Goal: Find specific page/section: Find specific page/section

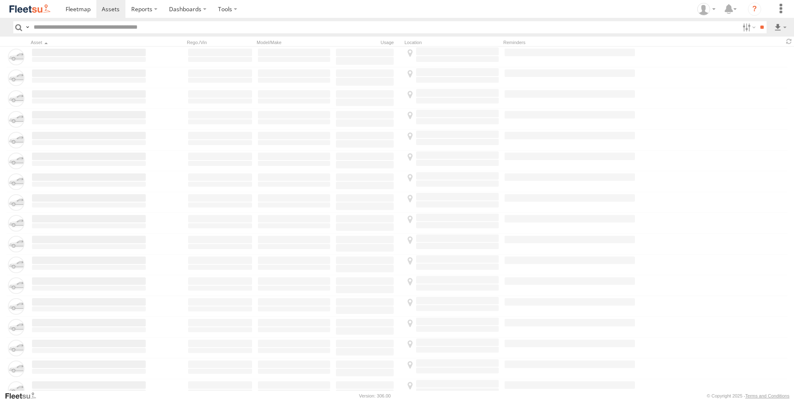
type input "*****"
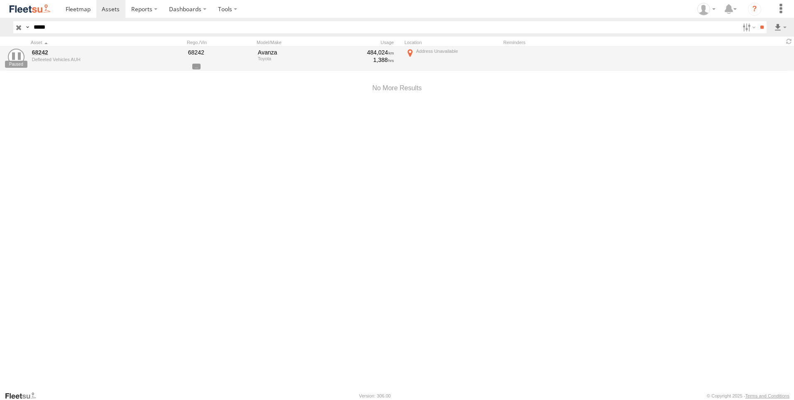
drag, startPoint x: 15, startPoint y: 28, endPoint x: 24, endPoint y: 29, distance: 8.7
click at [15, 28] on input "button" at bounding box center [18, 27] width 11 height 12
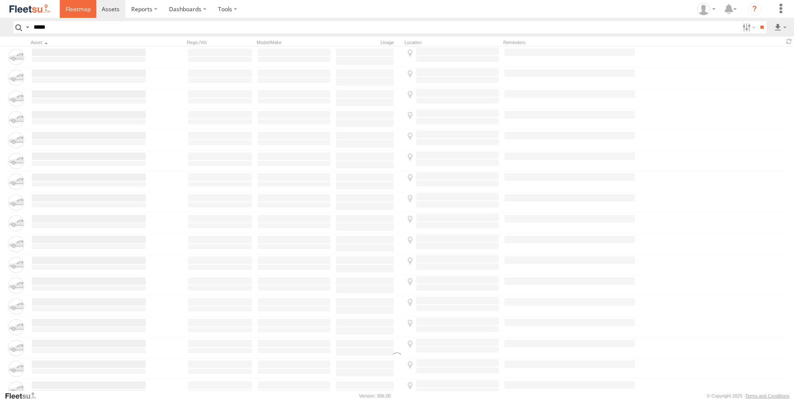
click at [78, 15] on link at bounding box center [78, 9] width 37 height 18
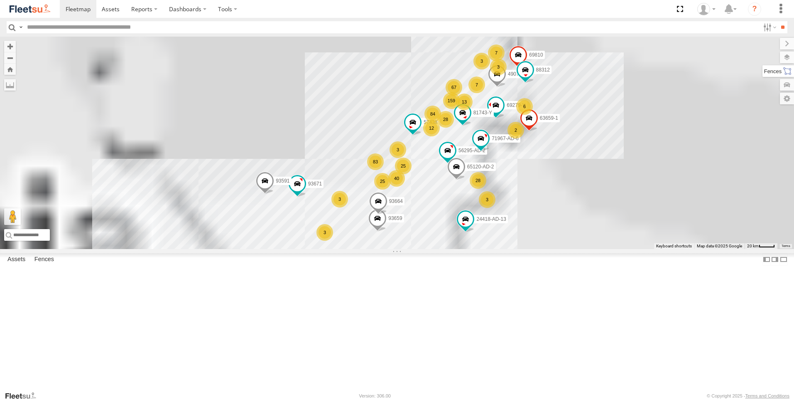
click at [787, 70] on label at bounding box center [779, 71] width 32 height 12
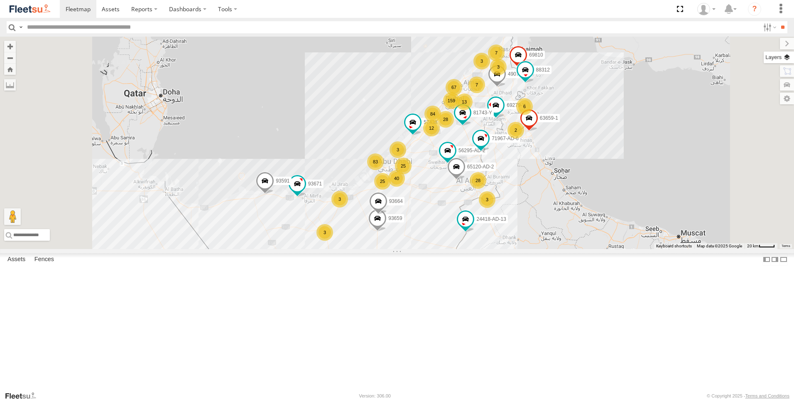
click at [764, 57] on label at bounding box center [779, 58] width 30 height 12
click at [0, 0] on label at bounding box center [0, 0] width 0 height 0
drag, startPoint x: 702, startPoint y: 76, endPoint x: 689, endPoint y: 88, distance: 17.9
click at [0, 0] on span "Fences" at bounding box center [0, 0] width 0 height 0
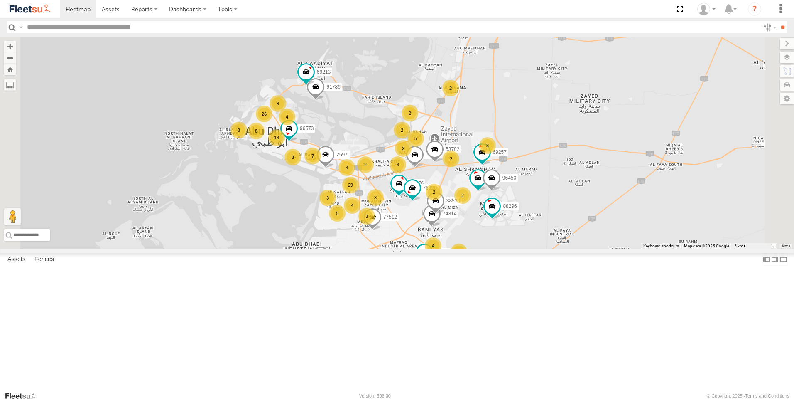
drag, startPoint x: 524, startPoint y: 200, endPoint x: 492, endPoint y: 325, distance: 129.0
click at [492, 249] on div "63659-1 71967-AD-6 69279-Y 93659 57438 69810 81743-Y 65120-AD-2 93664 49079-T 8…" at bounding box center [397, 143] width 794 height 212
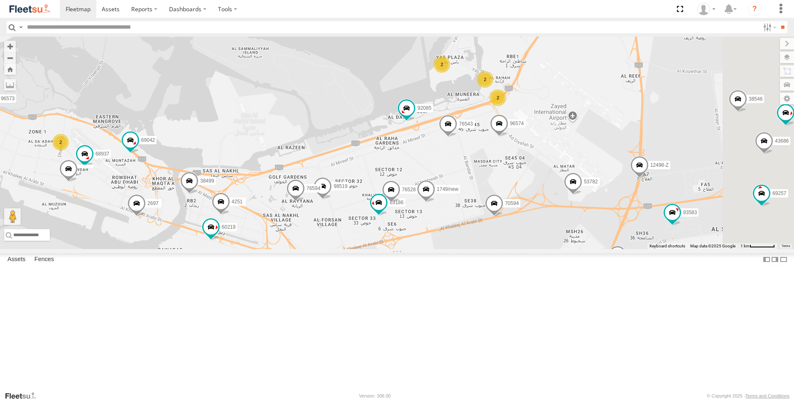
drag, startPoint x: 520, startPoint y: 219, endPoint x: 496, endPoint y: 277, distance: 63.0
click at [496, 249] on div "63659-1 71967-AD-6 69279-Y 93659 57438 69810 81743-Y 65120-AD-2 93664 49079-T 8…" at bounding box center [397, 143] width 794 height 212
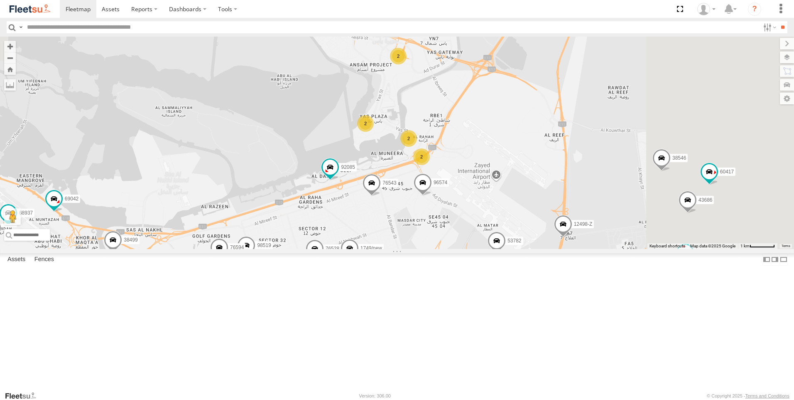
drag, startPoint x: 580, startPoint y: 211, endPoint x: 500, endPoint y: 274, distance: 101.9
click at [500, 249] on div "63659-1 71967-AD-6 69279-Y 93659 57438 69810 81743-Y 65120-AD-2 93664 49079-T 8…" at bounding box center [397, 143] width 794 height 212
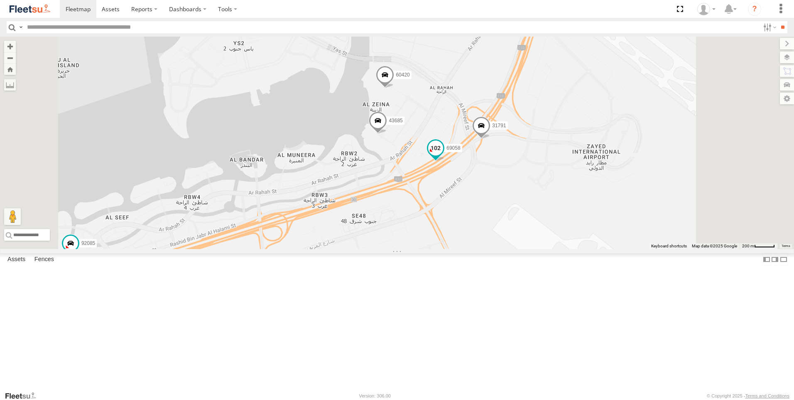
click at [445, 161] on span at bounding box center [436, 150] width 18 height 22
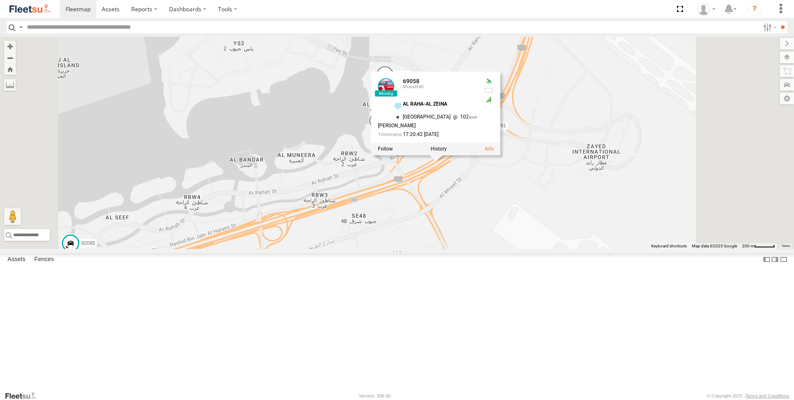
click at [570, 249] on div "63659-1 71967-AD-6 69279-Y 93659 57438 69810 81743-Y 65120-AD-2 93664 49079-T 8…" at bounding box center [397, 143] width 794 height 212
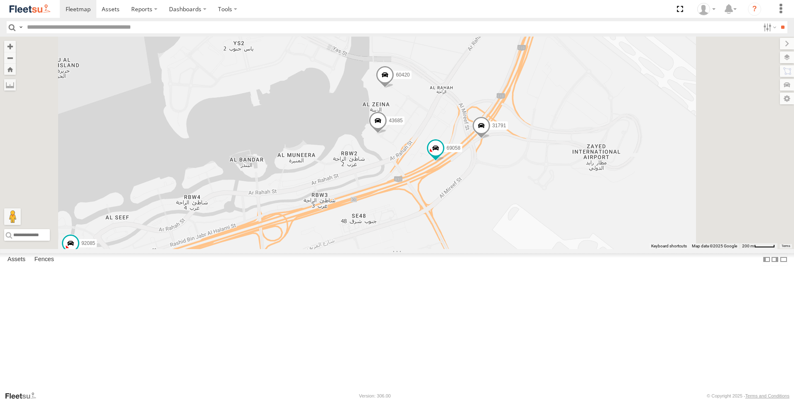
click at [491, 139] on span at bounding box center [481, 127] width 18 height 22
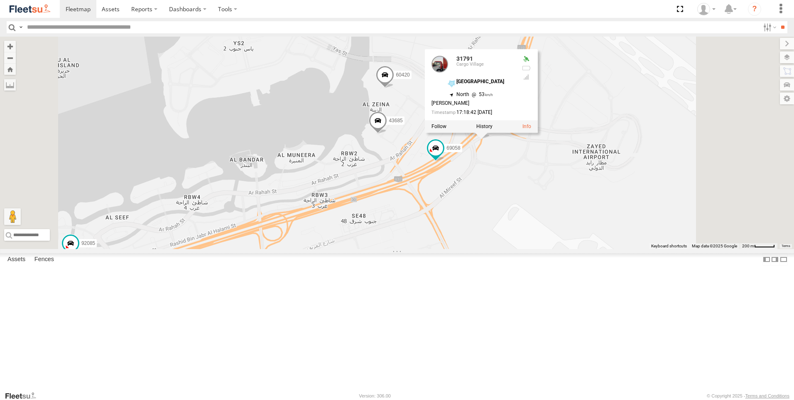
click at [628, 249] on div "63659-1 71967-AD-6 69279-Y 93659 57438 69810 81743-Y 65120-AD-2 93664 49079-T 8…" at bounding box center [397, 143] width 794 height 212
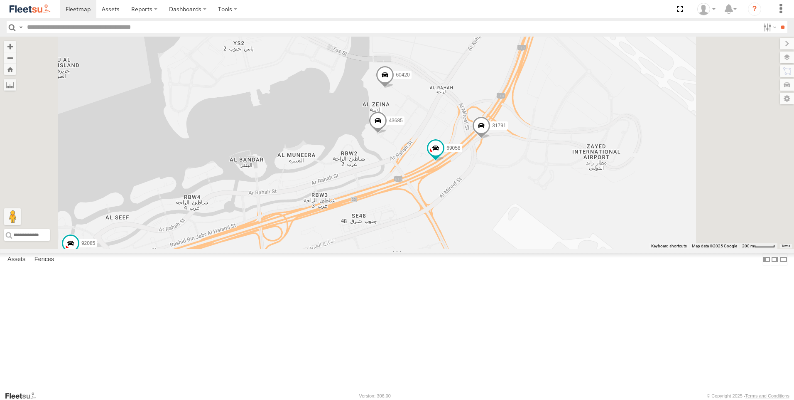
click at [387, 134] on span at bounding box center [378, 122] width 18 height 22
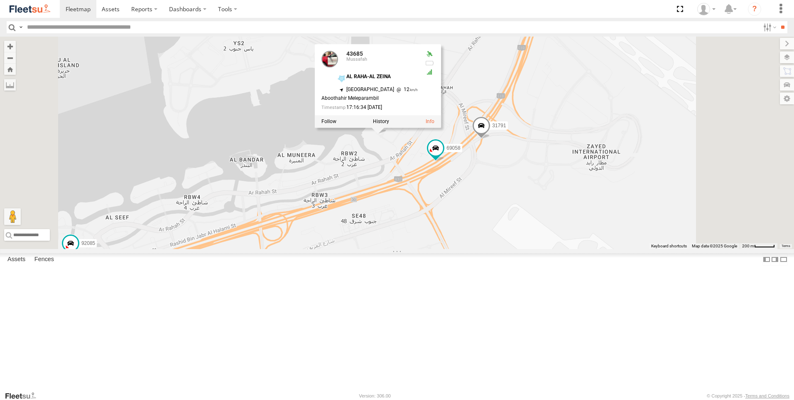
click at [470, 240] on div "63659-1 71967-AD-6 69279-Y 93659 57438 69810 81743-Y 65120-AD-2 93664 49079-T 8…" at bounding box center [397, 143] width 794 height 212
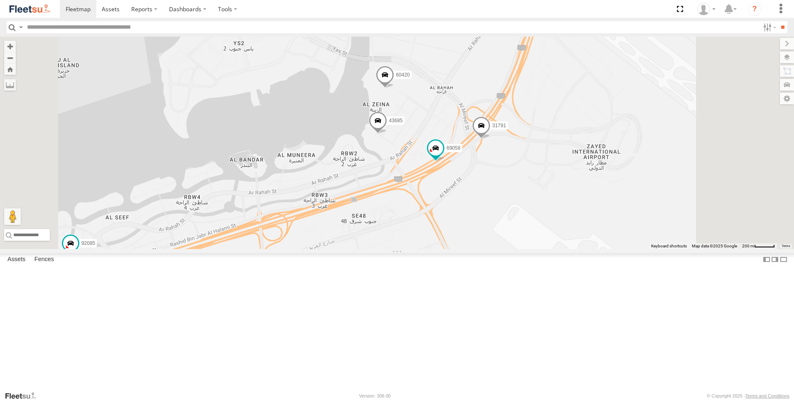
click at [394, 88] on span at bounding box center [385, 76] width 18 height 22
click at [527, 249] on div "63659-1 71967-AD-6 69279-Y 93659 57438 69810 81743-Y 65120-AD-2 93664 49079-T 8…" at bounding box center [397, 143] width 794 height 212
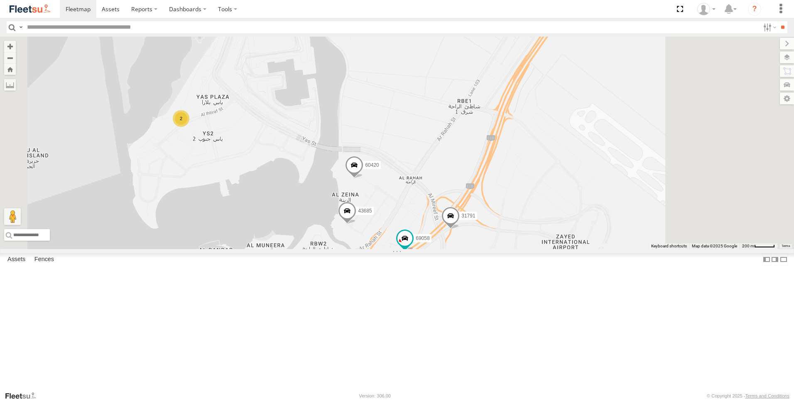
drag, startPoint x: 595, startPoint y: 290, endPoint x: 567, endPoint y: 360, distance: 75.9
click at [567, 249] on div "63659-1 71967-AD-6 69279-Y 93659 57438 69810 81743-Y 65120-AD-2 93664 49079-T 8…" at bounding box center [397, 143] width 794 height 212
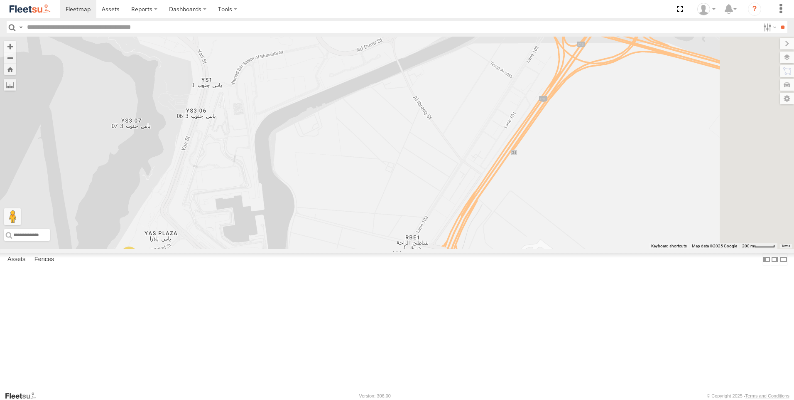
drag, startPoint x: 532, startPoint y: 218, endPoint x: 488, endPoint y: 328, distance: 118.2
click at [488, 249] on div "63659-1 71967-AD-6 69279-Y 93659 57438 69810 81743-Y 65120-AD-2 93664 49079-T 8…" at bounding box center [397, 143] width 794 height 212
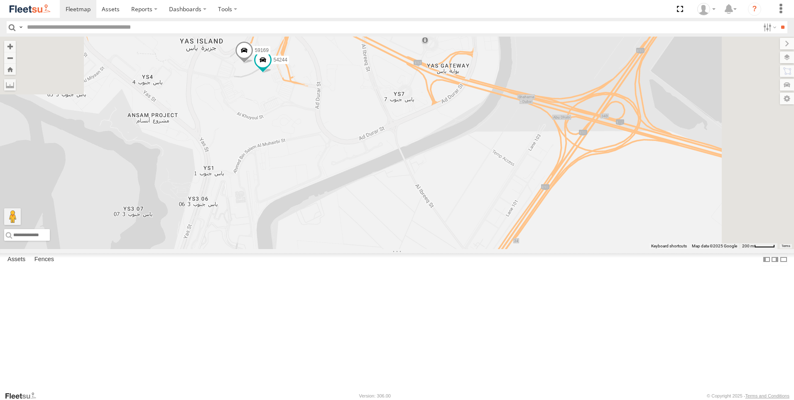
drag, startPoint x: 506, startPoint y: 266, endPoint x: 512, endPoint y: 340, distance: 74.6
click at [512, 249] on div "63659-1 71967-AD-6 69279-Y 93659 57438 69810 81743-Y 65120-AD-2 93664 49079-T 8…" at bounding box center [397, 143] width 794 height 212
click at [270, 69] on span at bounding box center [262, 61] width 15 height 15
click at [376, 209] on div "63659-1 71967-AD-6 69279-Y 93659 57438 69810 81743-Y 65120-AD-2 93664 49079-T 8…" at bounding box center [397, 143] width 794 height 212
click at [253, 65] on span at bounding box center [244, 53] width 18 height 22
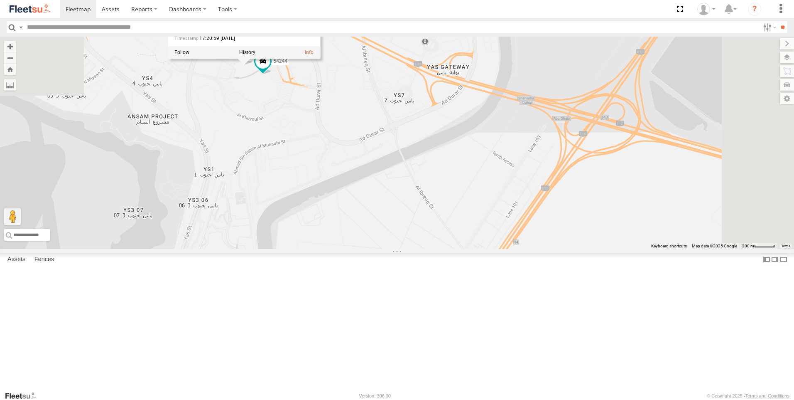
click at [342, 176] on div "63659-1 71967-AD-6 69279-Y 93659 57438 69810 81743-Y 65120-AD-2 93664 49079-T 8…" at bounding box center [397, 143] width 794 height 212
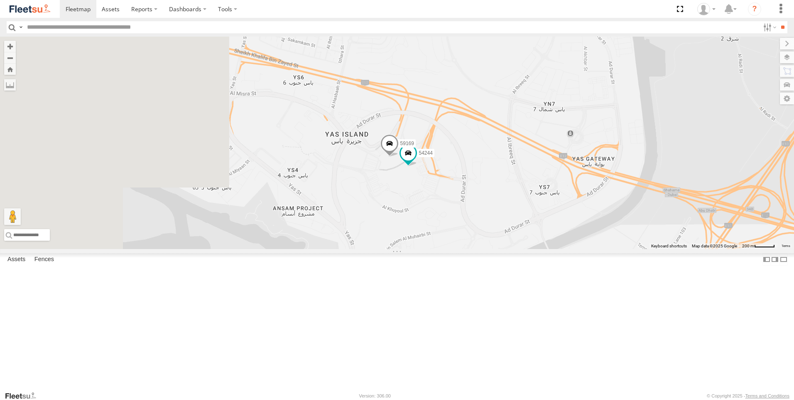
drag, startPoint x: 367, startPoint y: 227, endPoint x: 520, endPoint y: 323, distance: 179.9
click at [520, 249] on div "63659-1 71967-AD-6 69279-Y 93659 57438 69810 81743-Y 65120-AD-2 93664 49079-T 8…" at bounding box center [397, 143] width 794 height 212
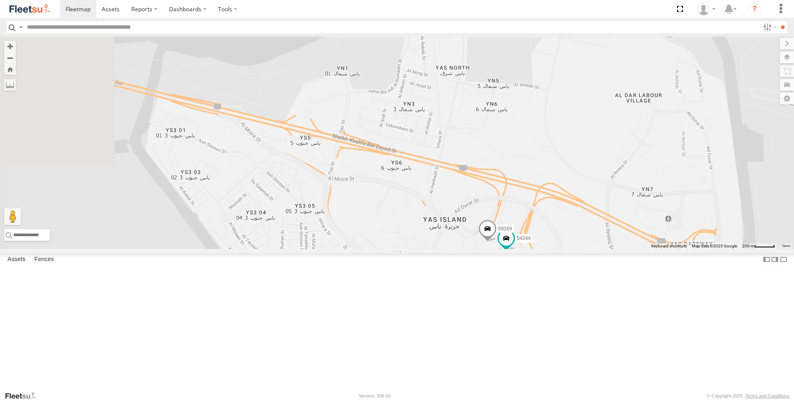
drag, startPoint x: 425, startPoint y: 297, endPoint x: 458, endPoint y: 322, distance: 41.6
click at [458, 249] on div "63659-1 71967-AD-6 69279-Y 93659 57438 69810 81743-Y 65120-AD-2 93664 49079-T 8…" at bounding box center [397, 143] width 794 height 212
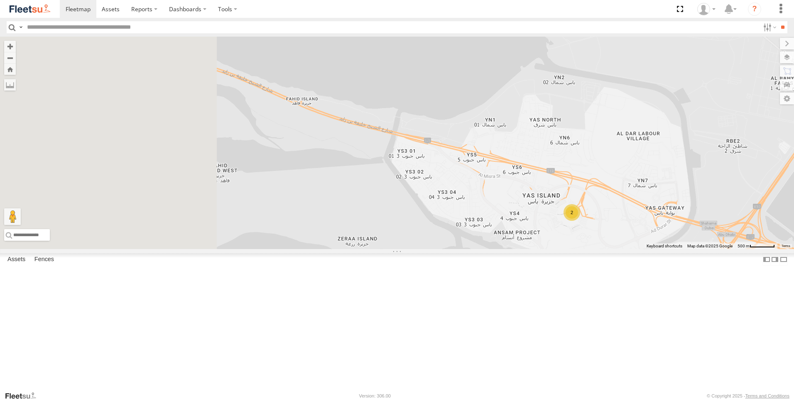
drag, startPoint x: 394, startPoint y: 296, endPoint x: 554, endPoint y: 279, distance: 161.2
click at [554, 249] on div "63659-1 71967-AD-6 69279-Y 93659 57438 69810 81743-Y 65120-AD-2 93664 49079-T 8…" at bounding box center [397, 143] width 794 height 212
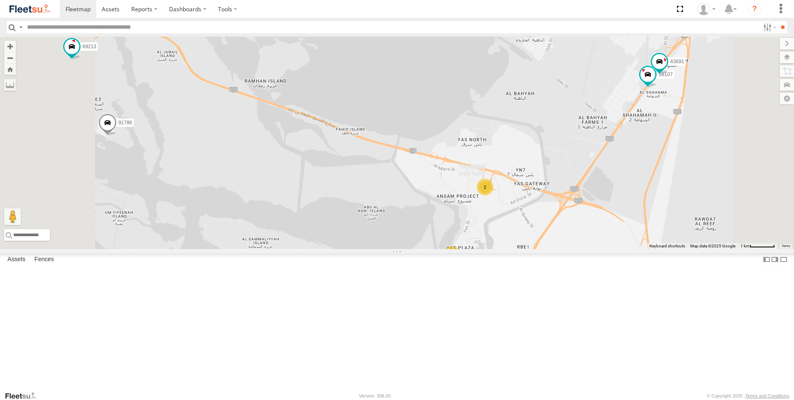
drag, startPoint x: 349, startPoint y: 250, endPoint x: 321, endPoint y: 182, distance: 73.2
click at [321, 182] on div "63659-1 71967-AD-6 69279-Y 93659 57438 69810 81743-Y 65120-AD-2 93664 49079-T 8…" at bounding box center [397, 143] width 794 height 212
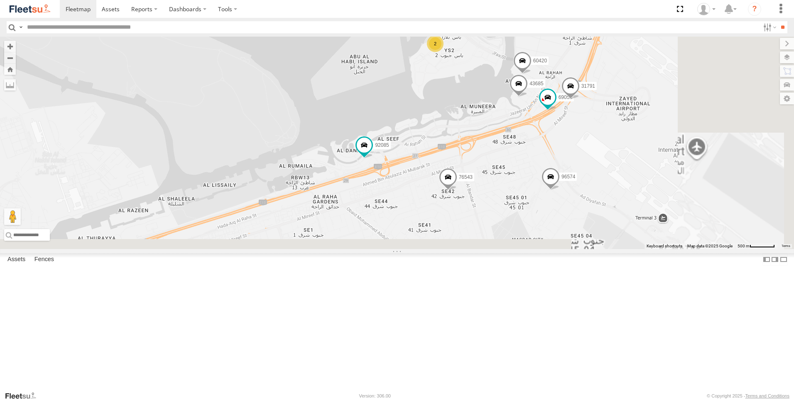
drag, startPoint x: 431, startPoint y: 256, endPoint x: 351, endPoint y: 142, distance: 139.0
click at [351, 142] on div "63659-1 71967-AD-6 69279-Y 93659 57438 69810 81743-Y 65120-AD-2 93664 49079-T 8…" at bounding box center [397, 143] width 794 height 212
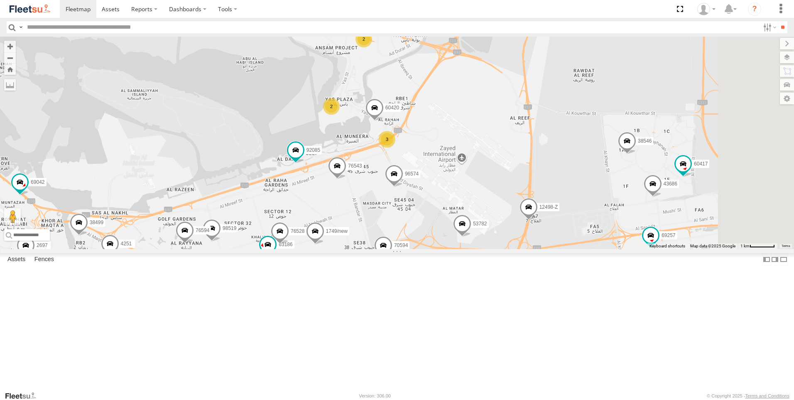
drag, startPoint x: 540, startPoint y: 295, endPoint x: 467, endPoint y: 263, distance: 79.4
click at [467, 249] on div "63659-1 71967-AD-6 69279-Y 93659 57438 69810 81743-Y 65120-AD-2 93664 49079-T 8…" at bounding box center [397, 143] width 794 height 212
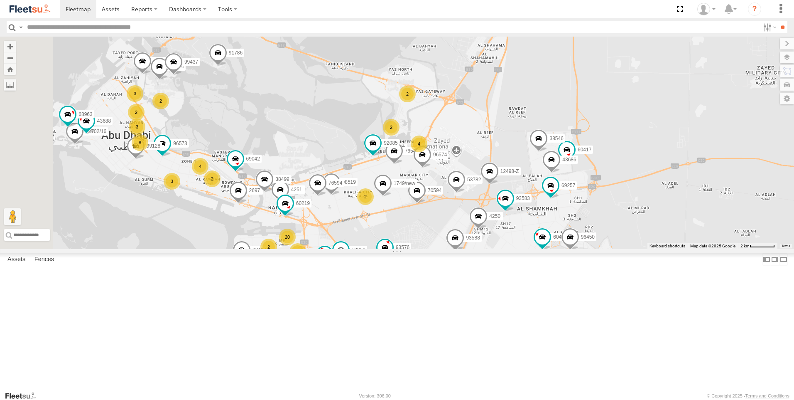
drag, startPoint x: 461, startPoint y: 308, endPoint x: 502, endPoint y: 281, distance: 49.5
click at [502, 249] on div "63659-1 71967-AD-6 69279-Y 93659 57438 69810 81743-Y 65120-AD-2 93664 49079-T 8…" at bounding box center [397, 143] width 794 height 212
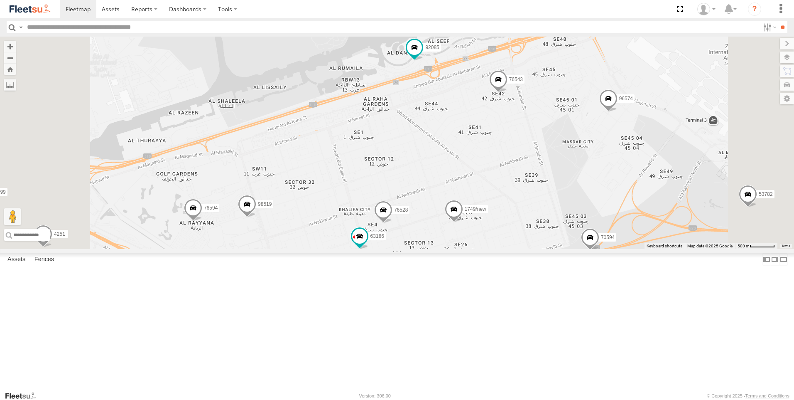
drag, startPoint x: 482, startPoint y: 246, endPoint x: 478, endPoint y: 339, distance: 93.6
click at [478, 249] on div "63659-1 71967-AD-6 69279-Y 93659 57438 69810 81743-Y 65120-AD-2 93664 49079-T 8…" at bounding box center [397, 143] width 794 height 212
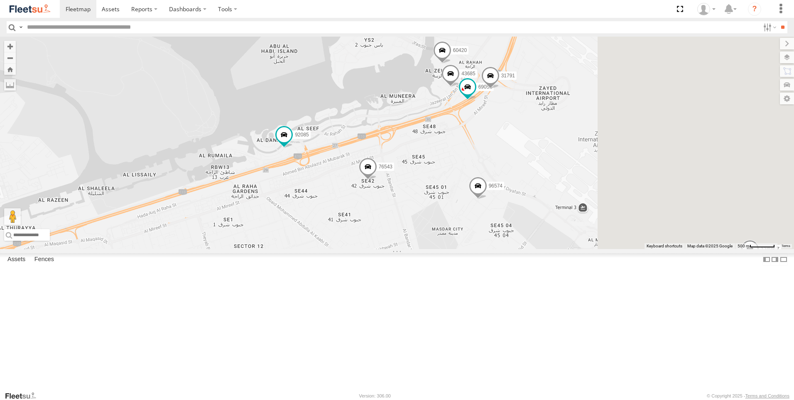
drag, startPoint x: 539, startPoint y: 221, endPoint x: 405, endPoint y: 314, distance: 163.3
click at [405, 249] on div "63659-1 71967-AD-6 69279-Y 93659 57438 69810 81743-Y 65120-AD-2 93664 49079-T 8…" at bounding box center [397, 143] width 794 height 212
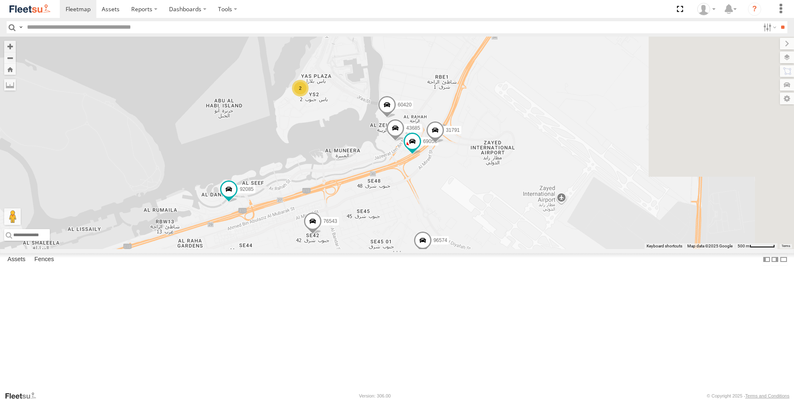
drag, startPoint x: 560, startPoint y: 227, endPoint x: 502, endPoint y: 285, distance: 81.4
click at [502, 249] on div "63659-1 71967-AD-6 69279-Y 93659 57438 69810 81743-Y 65120-AD-2 93664 49079-T 8…" at bounding box center [397, 143] width 794 height 212
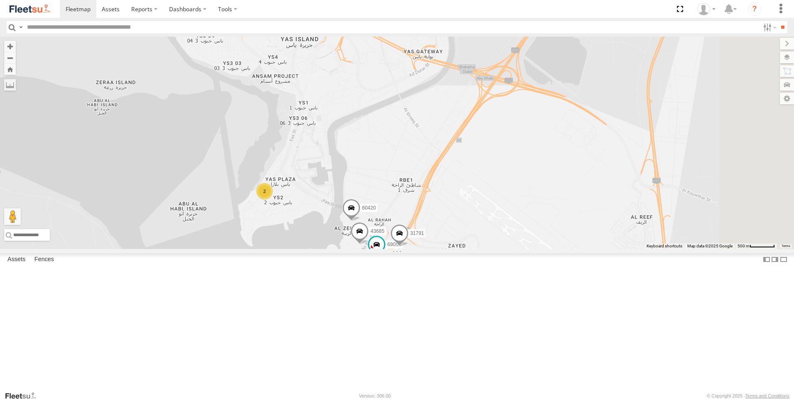
drag, startPoint x: 503, startPoint y: 294, endPoint x: 494, endPoint y: 326, distance: 32.9
click at [494, 249] on div "63659-1 71967-AD-6 69279-Y 93659 57438 69810 81743-Y 65120-AD-2 93664 49079-T 8…" at bounding box center [397, 143] width 794 height 212
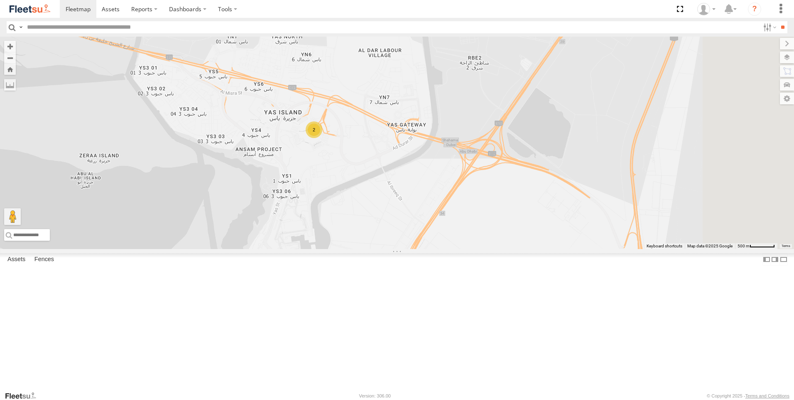
drag, startPoint x: 491, startPoint y: 221, endPoint x: 474, endPoint y: 296, distance: 76.6
click at [474, 249] on div "63659-1 71967-AD-6 69279-Y 93659 57438 69810 81743-Y 65120-AD-2 93664 49079-T 8…" at bounding box center [397, 143] width 794 height 212
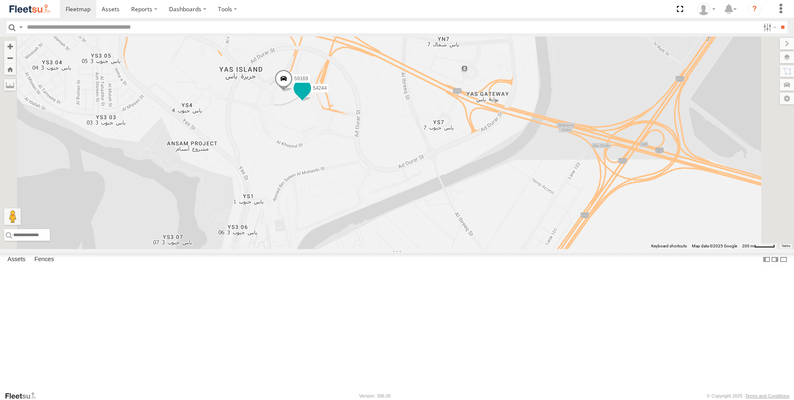
click at [310, 96] on span at bounding box center [302, 88] width 15 height 15
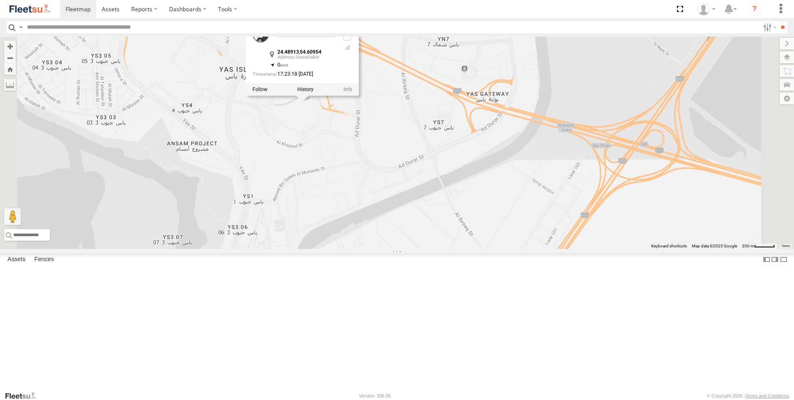
click at [343, 231] on div "63659-1 71967-AD-6 69279-Y 93659 57438 69810 81743-Y 65120-AD-2 93664 49079-T 8…" at bounding box center [397, 143] width 794 height 212
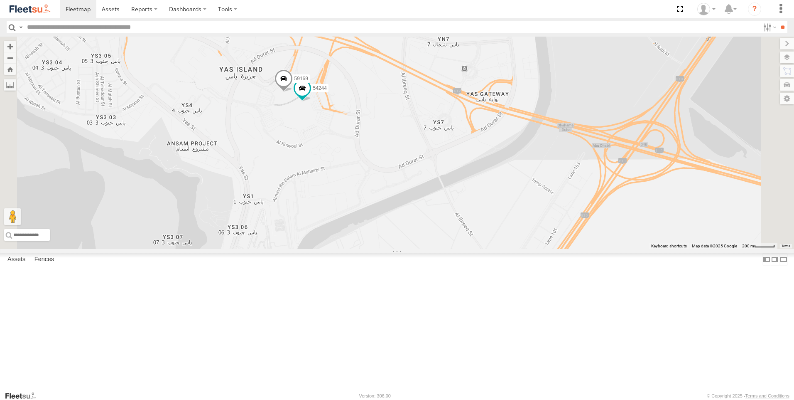
click at [293, 92] on span at bounding box center [284, 80] width 18 height 22
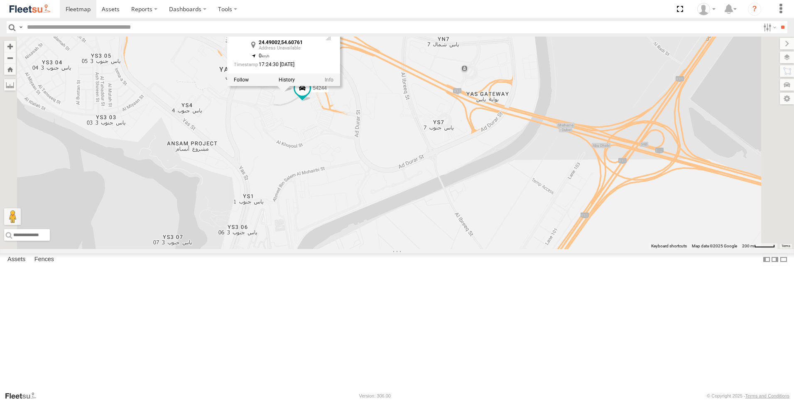
click at [399, 221] on div "63659-1 71967-AD-6 69279-Y 93659 57438 69810 81743-Y 65120-AD-2 93664 49079-T 8…" at bounding box center [397, 143] width 794 height 212
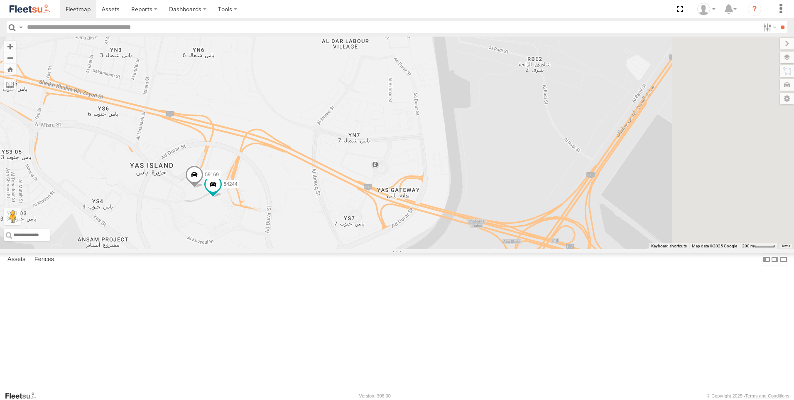
drag, startPoint x: 530, startPoint y: 207, endPoint x: 439, endPoint y: 305, distance: 133.7
click at [439, 249] on div "63659-1 71967-AD-6 69279-Y 93659 57438 69810 81743-Y 65120-AD-2 93664 49079-T 8…" at bounding box center [397, 143] width 794 height 212
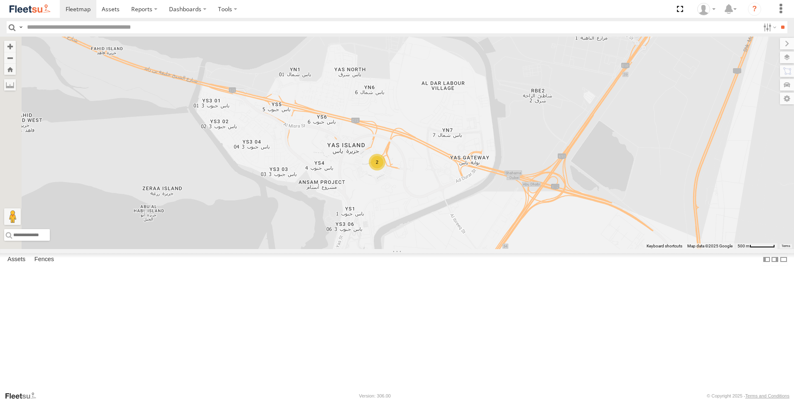
drag, startPoint x: 438, startPoint y: 293, endPoint x: 541, endPoint y: 242, distance: 114.6
click at [541, 242] on div "63659-1 71967-AD-6 69279-Y 93659 57438 69810 81743-Y 65120-AD-2 93664 49079-T 8…" at bounding box center [397, 143] width 794 height 212
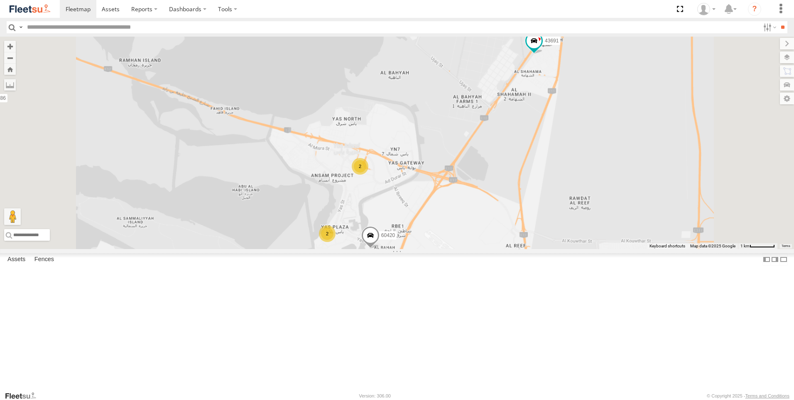
drag, startPoint x: 503, startPoint y: 299, endPoint x: 479, endPoint y: 279, distance: 30.6
click at [480, 249] on div "63659-1 71967-AD-6 69279-Y 93659 57438 69810 81743-Y 65120-AD-2 93664 49079-T 8…" at bounding box center [397, 143] width 794 height 212
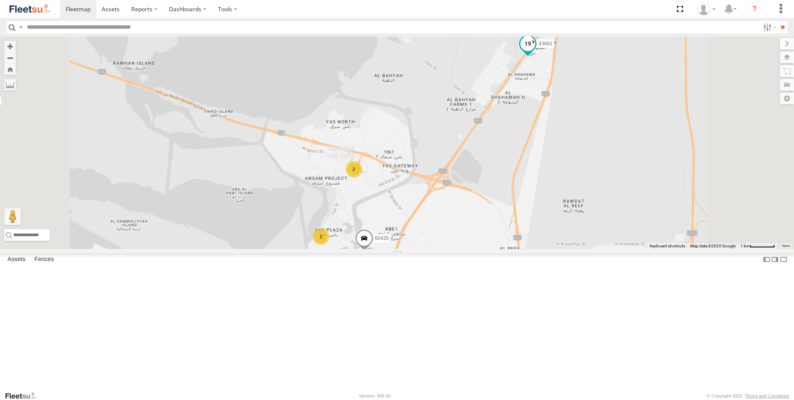
click at [535, 51] on span at bounding box center [528, 43] width 15 height 15
click at [553, 219] on div "63659-1 71967-AD-6 69279-Y 93659 57438 69810 81743-Y 65120-AD-2 93664 49079-T 8…" at bounding box center [397, 143] width 794 height 212
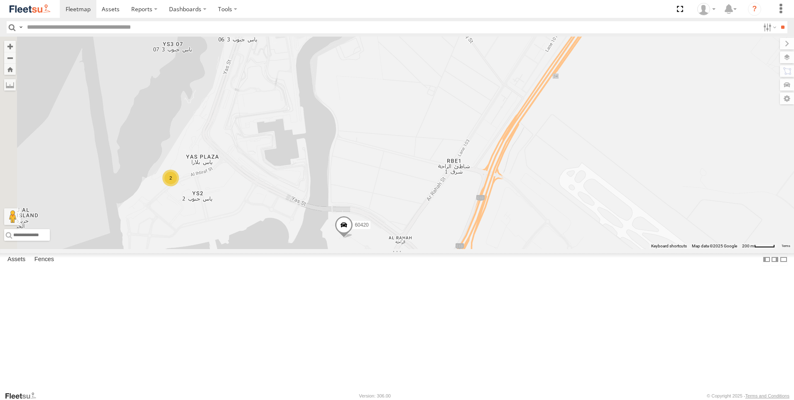
drag, startPoint x: 492, startPoint y: 312, endPoint x: 573, endPoint y: 241, distance: 107.7
click at [573, 241] on div "63659-1 71967-AD-6 69279-Y 93659 57438 69810 81743-Y 65120-AD-2 93664 49079-T 8…" at bounding box center [397, 143] width 794 height 212
click at [353, 238] on span at bounding box center [344, 226] width 18 height 22
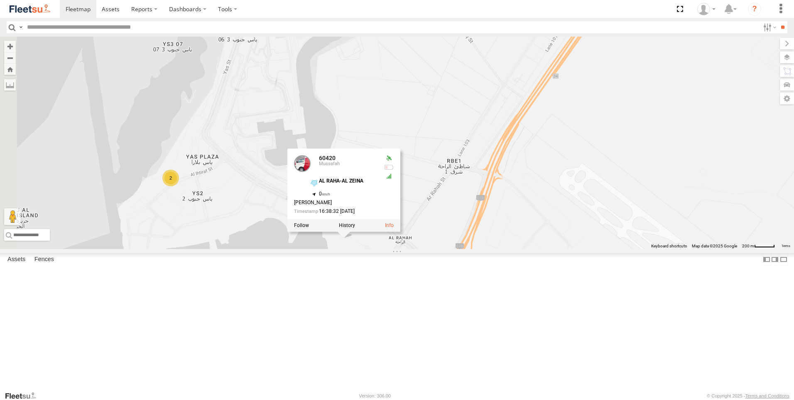
click at [386, 249] on div "63659-1 71967-AD-6 69279-Y 93659 57438 69810 81743-Y 65120-AD-2 93664 49079-T 8…" at bounding box center [397, 143] width 794 height 212
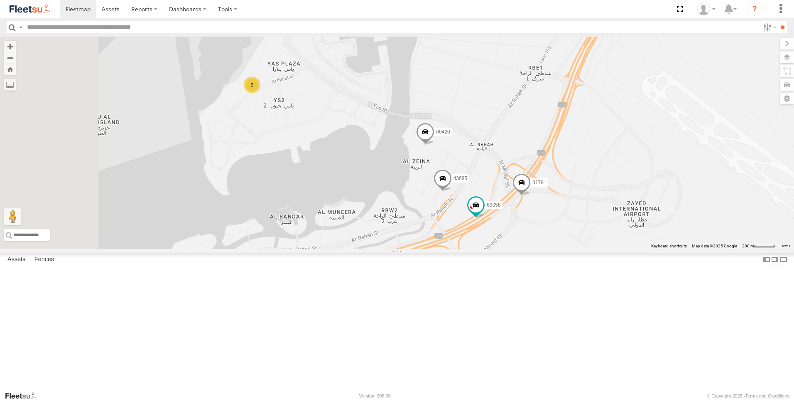
drag, startPoint x: 376, startPoint y: 332, endPoint x: 467, endPoint y: 233, distance: 133.8
click at [467, 233] on div "63659-1 71967-AD-6 69279-Y 93659 57438 69810 81743-Y 65120-AD-2 93664 49079-T 8…" at bounding box center [397, 143] width 794 height 212
click at [524, 249] on div "63659-1 71967-AD-6 69279-Y 93659 57438 69810 81743-Y 65120-AD-2 93664 49079-T 8…" at bounding box center [397, 143] width 794 height 212
click at [452, 192] on span at bounding box center [443, 180] width 18 height 22
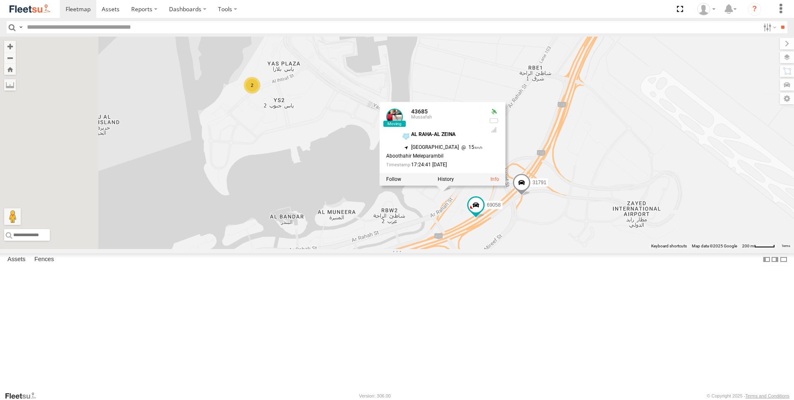
click at [531, 196] on span at bounding box center [522, 184] width 18 height 22
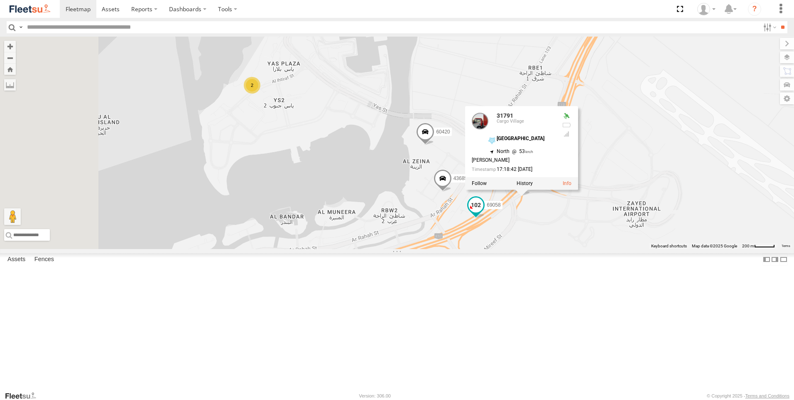
click at [484, 212] on span at bounding box center [476, 204] width 15 height 15
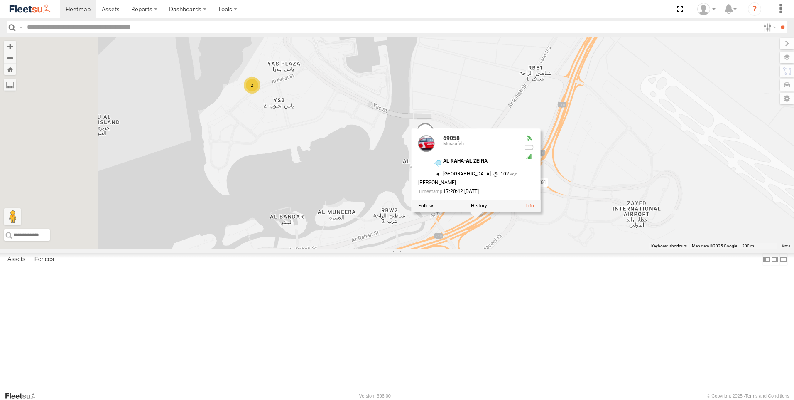
click at [573, 249] on div "63659-1 71967-AD-6 69279-Y 93659 57438 69810 81743-Y 65120-AD-2 93664 49079-T 8…" at bounding box center [397, 143] width 794 height 212
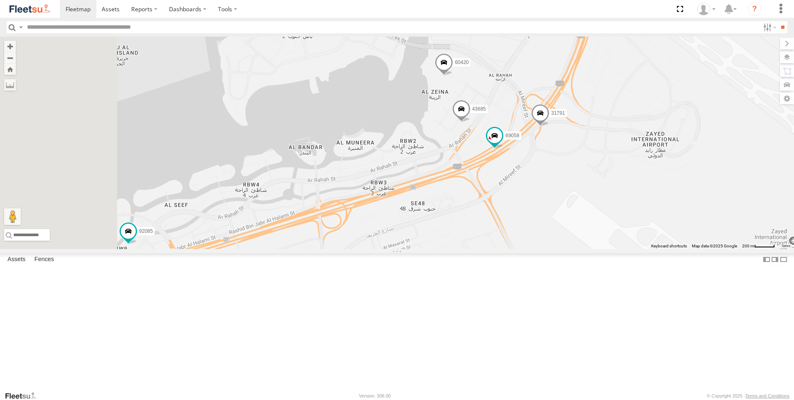
drag, startPoint x: 565, startPoint y: 361, endPoint x: 584, endPoint y: 291, distance: 72.7
click at [584, 249] on div "63659-1 71967-AD-6 69279-Y 93659 57438 69810 81743-Y 65120-AD-2 93664 49079-T 8…" at bounding box center [397, 143] width 794 height 212
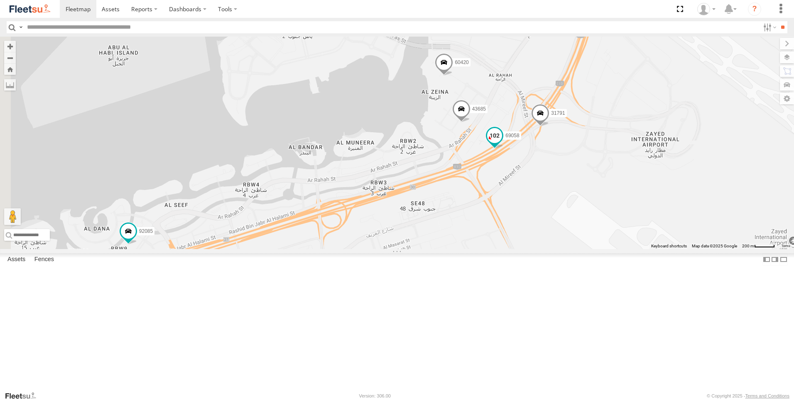
click at [504, 149] on span at bounding box center [495, 137] width 18 height 22
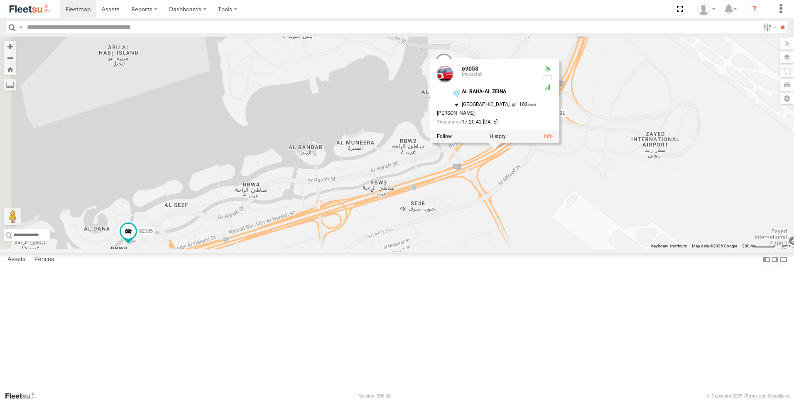
click at [465, 249] on div "63659-1 71967-AD-6 69279-Y 93659 57438 69810 81743-Y 65120-AD-2 93664 49079-T 8…" at bounding box center [397, 143] width 794 height 212
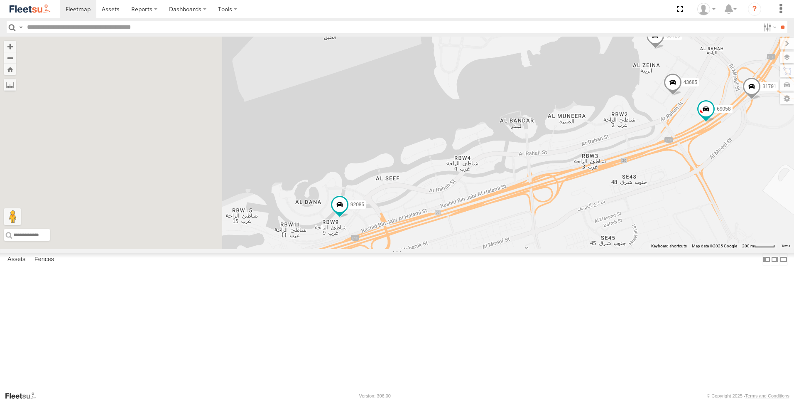
drag, startPoint x: 355, startPoint y: 290, endPoint x: 484, endPoint y: 277, distance: 130.2
click at [484, 249] on div "63659-1 71967-AD-6 69279-Y 93659 57438 69810 81743-Y 65120-AD-2 93664 49079-T 8…" at bounding box center [397, 143] width 794 height 212
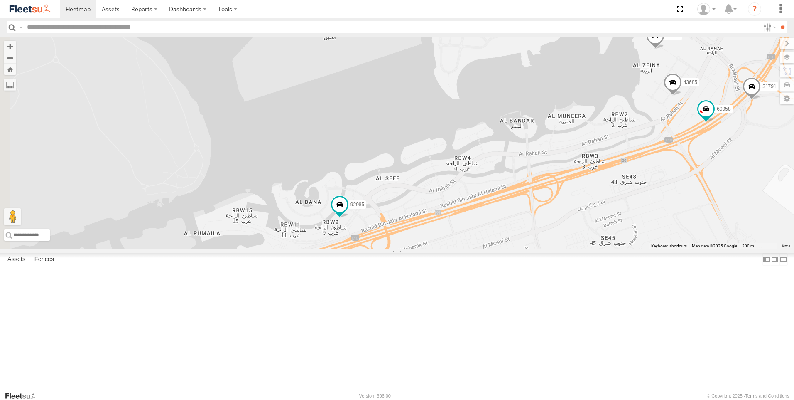
drag, startPoint x: 452, startPoint y: 279, endPoint x: 462, endPoint y: 283, distance: 10.8
click at [349, 218] on span at bounding box center [340, 206] width 18 height 22
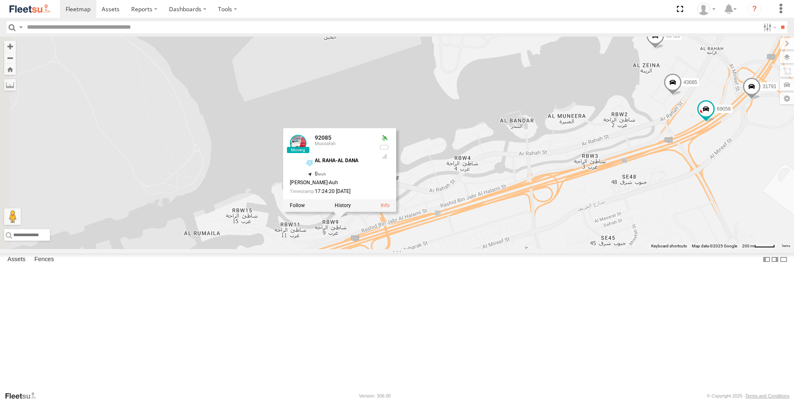
click at [560, 249] on div "63659-1 71967-AD-6 69279-Y 93659 57438 69810 81743-Y 65120-AD-2 93664 49079-T 8…" at bounding box center [397, 143] width 794 height 212
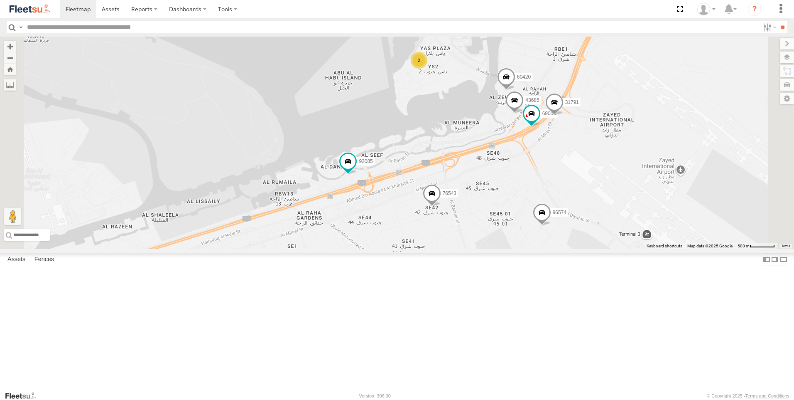
drag, startPoint x: 555, startPoint y: 304, endPoint x: 502, endPoint y: 258, distance: 70.4
click at [502, 249] on div "63659-1 71967-AD-6 69279-Y 93659 57438 69810 81743-Y 65120-AD-2 93664 49079-T 8…" at bounding box center [397, 143] width 794 height 212
click at [439, 205] on span at bounding box center [429, 194] width 18 height 22
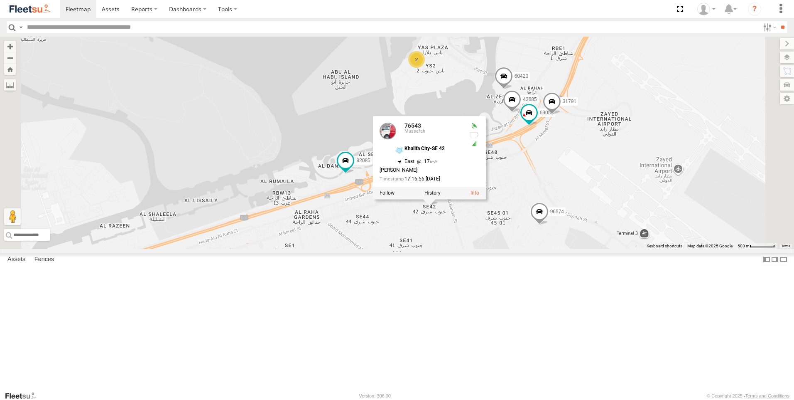
click at [523, 249] on div "63659-1 71967-AD-6 69279-Y 93659 57438 69810 81743-Y 65120-AD-2 93664 49079-T 8…" at bounding box center [397, 143] width 794 height 212
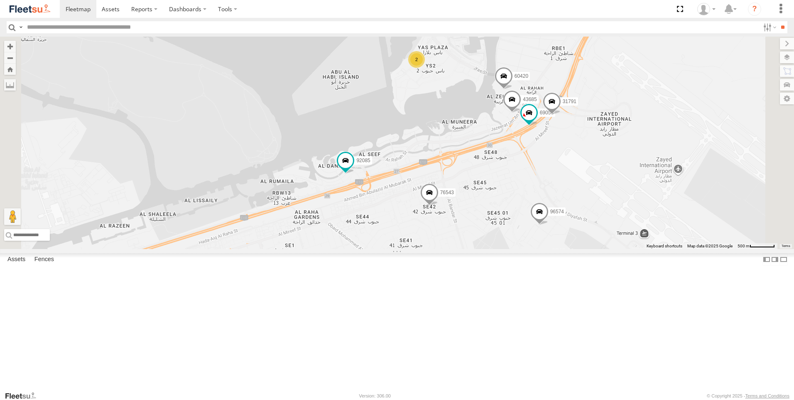
click at [549, 225] on span at bounding box center [539, 213] width 18 height 22
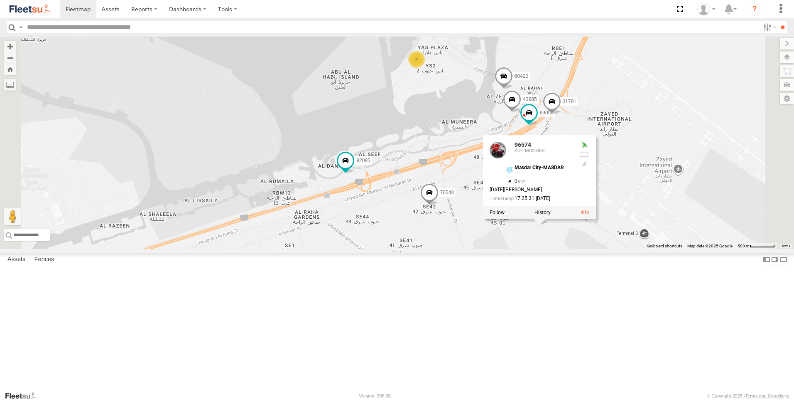
click at [560, 249] on div "63659-1 71967-AD-6 69279-Y 93659 57438 69810 81743-Y 65120-AD-2 93664 49079-T 8…" at bounding box center [397, 143] width 794 height 212
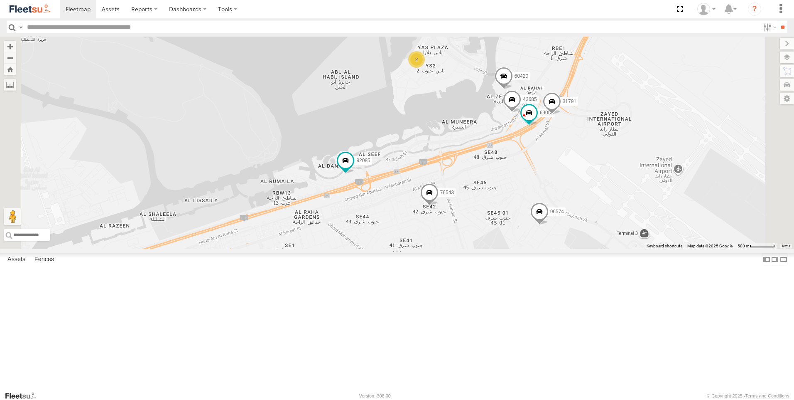
drag, startPoint x: 542, startPoint y: 324, endPoint x: 563, endPoint y: 264, distance: 64.2
click at [563, 249] on div "63659-1 71967-AD-6 69279-Y 93659 57438 69810 81743-Y 65120-AD-2 93664 49079-T 8…" at bounding box center [397, 143] width 794 height 212
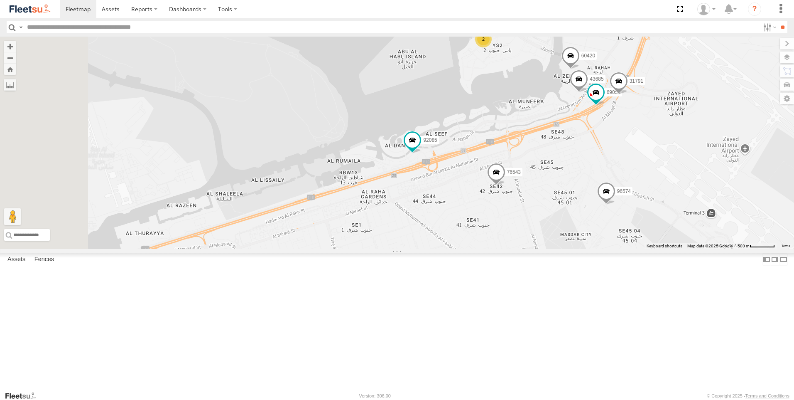
drag, startPoint x: 490, startPoint y: 310, endPoint x: 557, endPoint y: 290, distance: 69.9
click at [557, 249] on div "63659-1 71967-AD-6 69279-Y 93659 57438 69810 81743-Y 65120-AD-2 93664 49079-T 8…" at bounding box center [397, 143] width 794 height 212
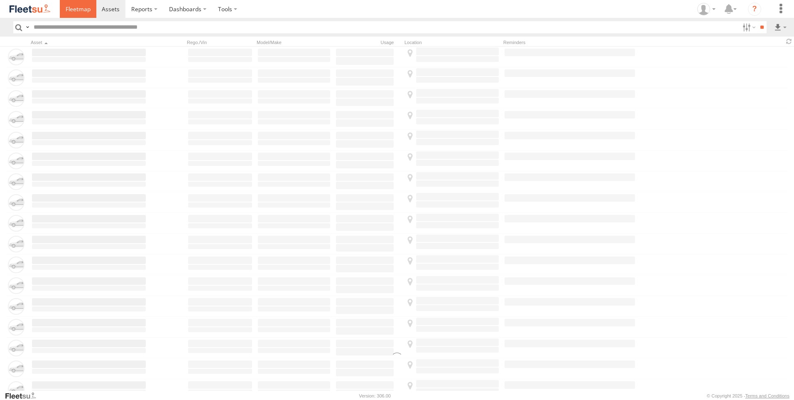
click at [68, 14] on link at bounding box center [78, 9] width 37 height 18
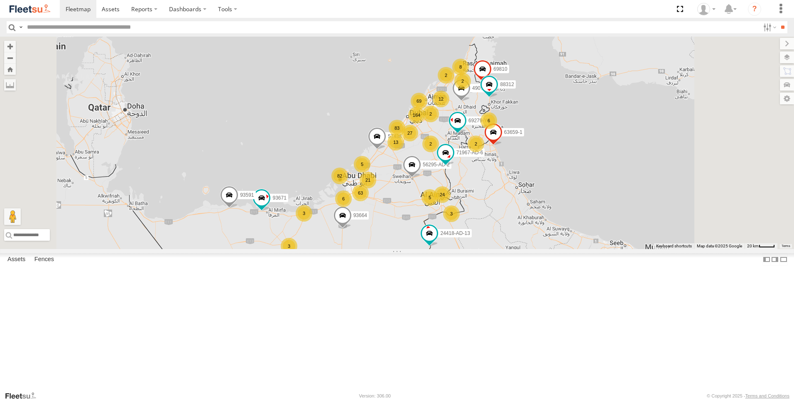
drag, startPoint x: 531, startPoint y: 266, endPoint x: 506, endPoint y: 274, distance: 26.7
click at [506, 249] on div "164 24 83 27 69 63 82 2 2 3 12 21 5 8 3 13 6 63659-1 3 5 71967-AD-6 69279-Y 6 5…" at bounding box center [397, 143] width 794 height 212
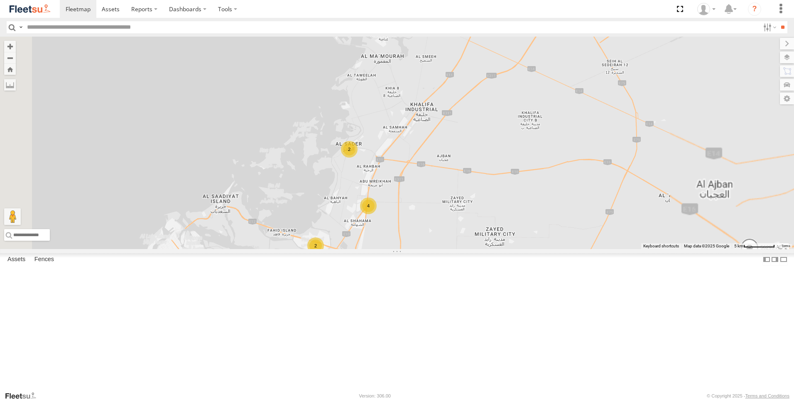
drag, startPoint x: 409, startPoint y: 189, endPoint x: 629, endPoint y: 152, distance: 223.7
click at [629, 152] on div "63659-1 71967-AD-6 69279-Y 57438 69810 93664 49079-T 88312 93671 56295-AD-2 244…" at bounding box center [397, 143] width 794 height 212
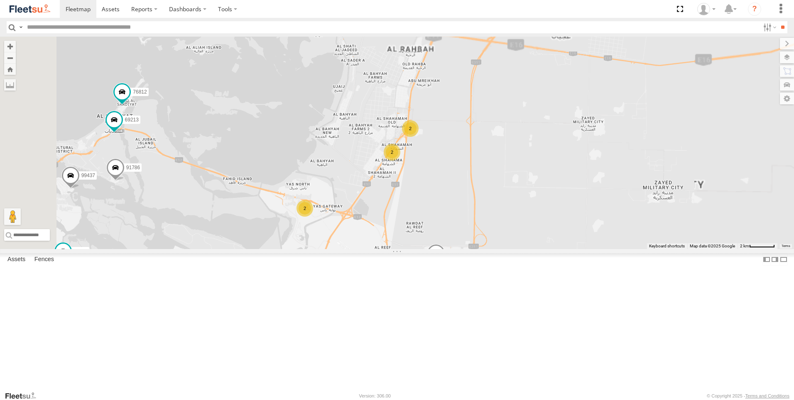
drag, startPoint x: 467, startPoint y: 316, endPoint x: 594, endPoint y: 190, distance: 178.9
click at [594, 190] on div "63659-1 71967-AD-6 69279-Y 57438 69810 93664 49079-T 88312 93671 56295-AD-2 244…" at bounding box center [397, 143] width 794 height 212
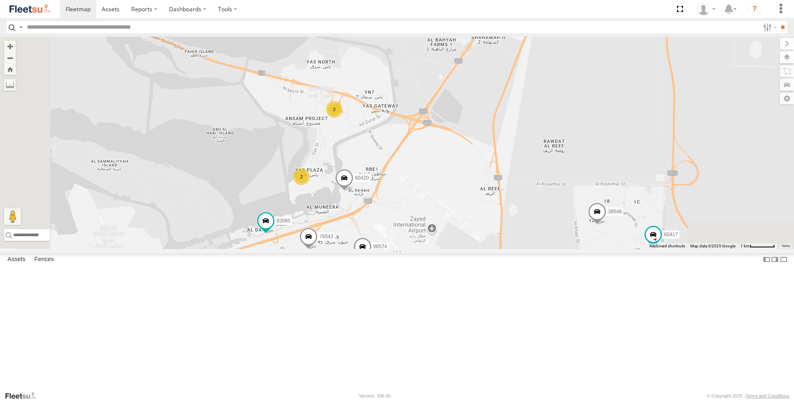
drag, startPoint x: 489, startPoint y: 284, endPoint x: 602, endPoint y: 163, distance: 165.5
click at [602, 163] on div "63659-1 71967-AD-6 69279-Y 57438 69810 93664 49079-T 88312 93671 56295-AD-2 244…" at bounding box center [397, 143] width 794 height 212
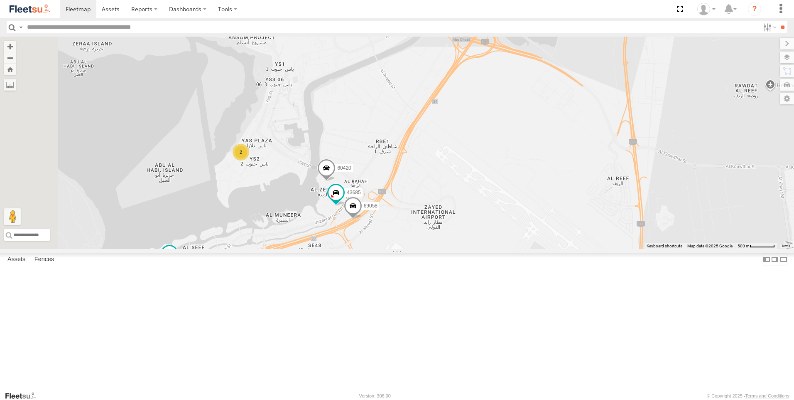
drag, startPoint x: 472, startPoint y: 261, endPoint x: 629, endPoint y: 214, distance: 164.0
click at [629, 214] on div "63659-1 71967-AD-6 69279-Y 57438 69810 93664 49079-T 88312 93671 56295-AD-2 244…" at bounding box center [397, 143] width 794 height 212
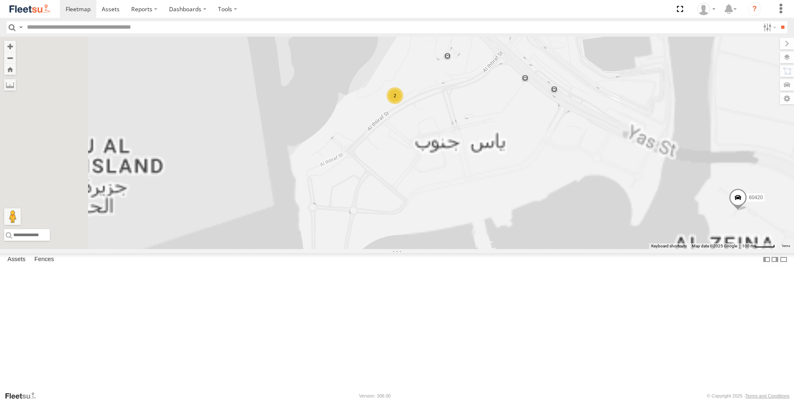
click at [403, 104] on div "2" at bounding box center [395, 95] width 17 height 17
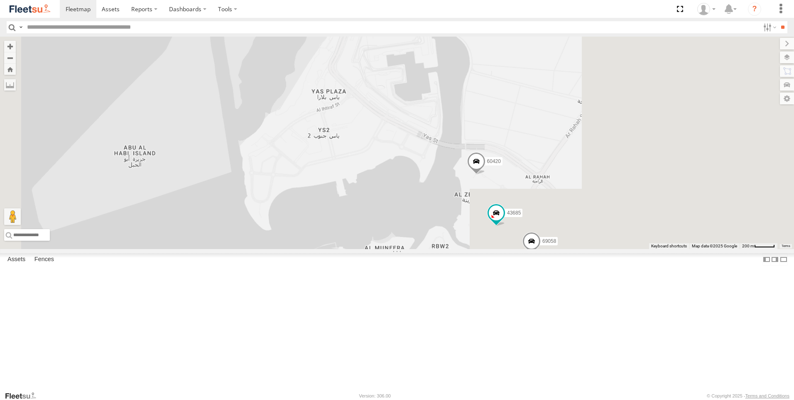
drag, startPoint x: 589, startPoint y: 248, endPoint x: 408, endPoint y: 172, distance: 196.1
click at [408, 172] on div "63659-1 71967-AD-6 69279-Y 57438 69810 93664 49079-T 88312 93671 56295-AD-2 244…" at bounding box center [397, 143] width 794 height 212
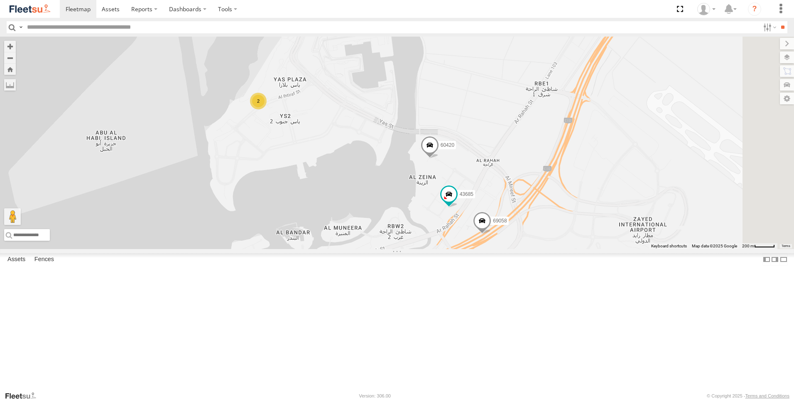
click at [439, 158] on span at bounding box center [430, 147] width 18 height 22
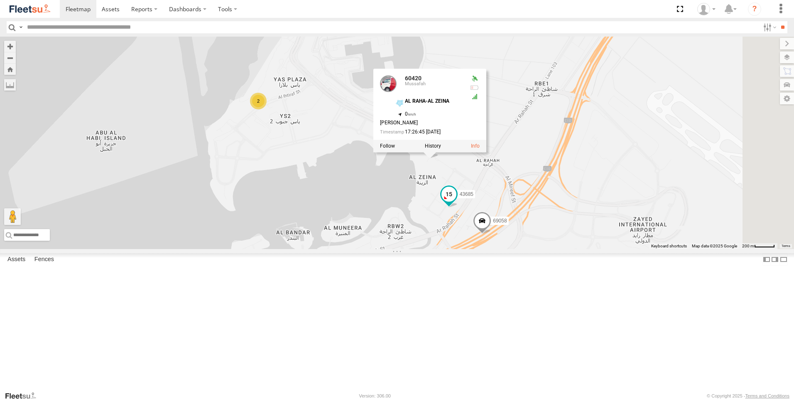
click at [457, 201] on span at bounding box center [449, 194] width 15 height 15
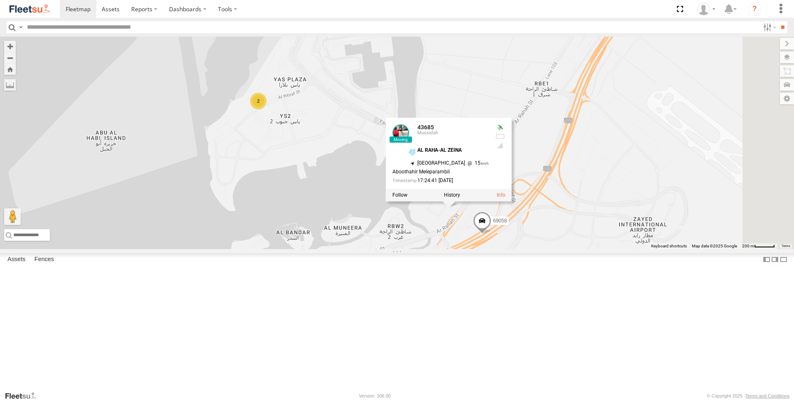
click at [491, 234] on span at bounding box center [482, 222] width 18 height 22
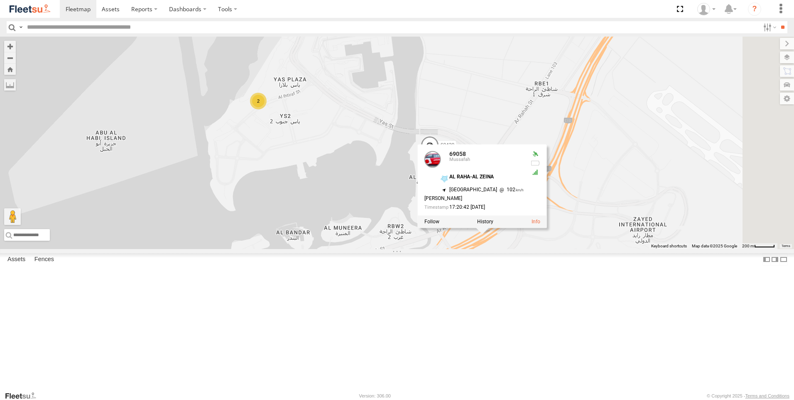
click at [489, 249] on div "63659-1 71967-AD-6 69279-Y 57438 69810 93664 49079-T 88312 93671 56295-AD-2 244…" at bounding box center [397, 143] width 794 height 212
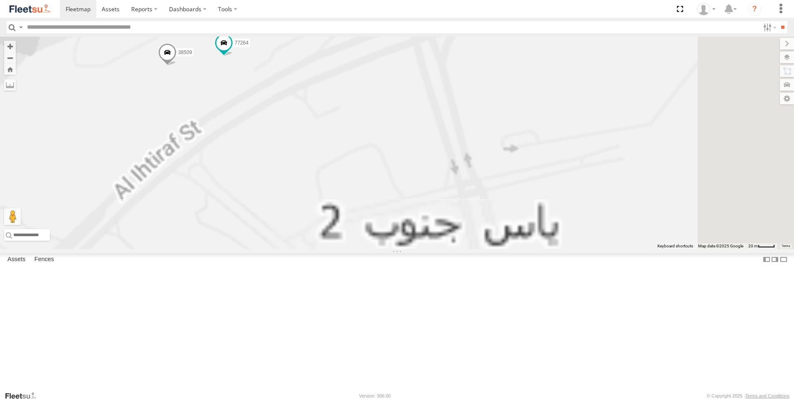
click at [177, 65] on span at bounding box center [167, 54] width 18 height 22
drag, startPoint x: 280, startPoint y: 163, endPoint x: 302, endPoint y: 140, distance: 31.4
click at [280, 163] on div "63659-1 71967-AD-6 69279-Y 57438 69810 93664 49079-T 88312 93671 56295-AD-2 244…" at bounding box center [397, 143] width 794 height 212
click at [231, 50] on span at bounding box center [223, 42] width 15 height 15
click at [281, 149] on div "63659-1 71967-AD-6 69279-Y 57438 69810 93664 49079-T 88312 93671 56295-AD-2 244…" at bounding box center [397, 143] width 794 height 212
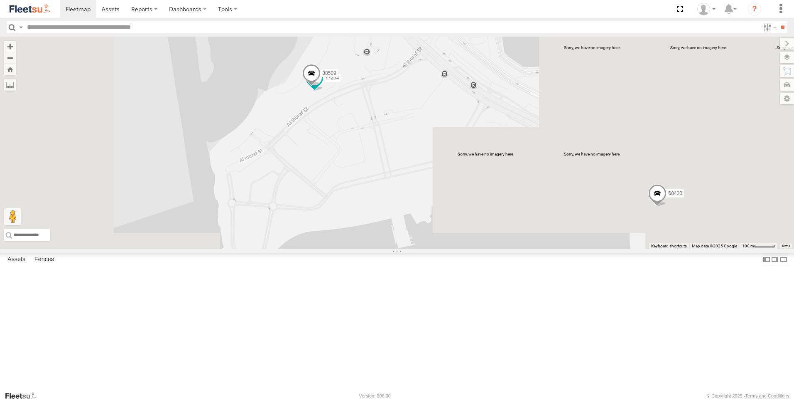
drag, startPoint x: 376, startPoint y: 269, endPoint x: 449, endPoint y: 214, distance: 91.3
click at [449, 214] on div "63659-1 71967-AD-6 69279-Y 57438 69810 93664 49079-T 88312 93671 56295-AD-2 244…" at bounding box center [397, 143] width 794 height 212
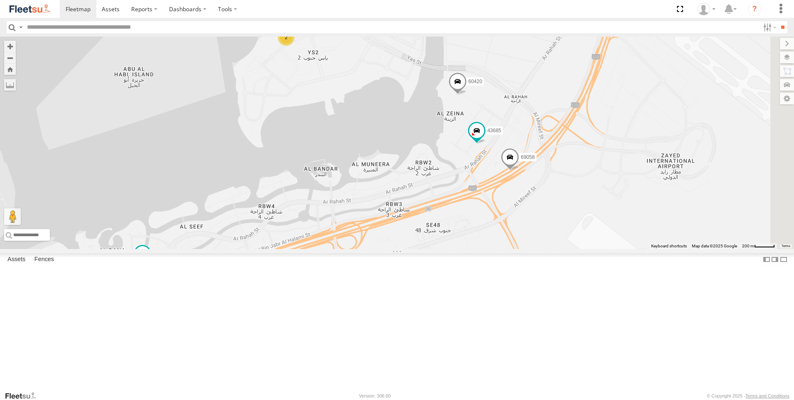
drag, startPoint x: 547, startPoint y: 278, endPoint x: 447, endPoint y: 179, distance: 141.3
click at [447, 179] on div "63659-1 71967-AD-6 69279-Y 57438 69810 93664 49079-T 88312 93671 56295-AD-2 244…" at bounding box center [397, 143] width 794 height 212
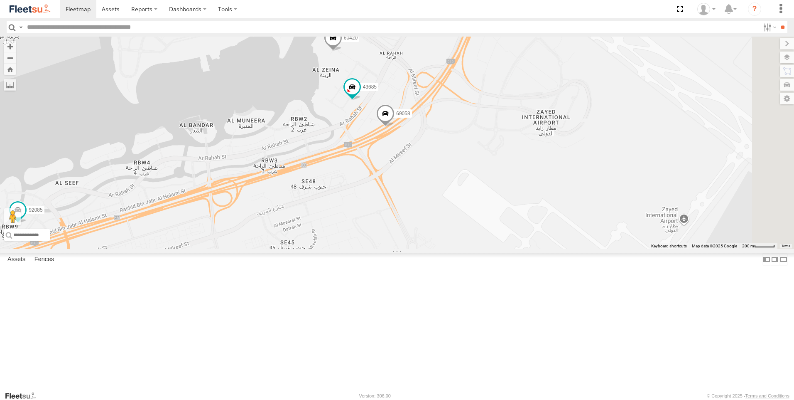
drag, startPoint x: 516, startPoint y: 222, endPoint x: 390, endPoint y: 176, distance: 134.7
click at [390, 176] on div "63659-1 71967-AD-6 69279-Y 57438 69810 93664 49079-T 88312 93671 56295-AD-2 244…" at bounding box center [397, 143] width 794 height 212
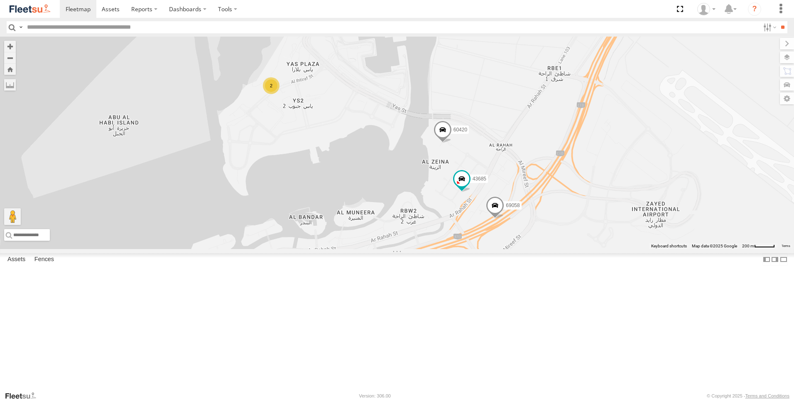
drag, startPoint x: 381, startPoint y: 175, endPoint x: 493, endPoint y: 267, distance: 144.6
click at [493, 249] on div "63659-1 71967-AD-6 69279-Y 57438 69810 93664 49079-T 88312 93671 56295-AD-2 244…" at bounding box center [397, 143] width 794 height 212
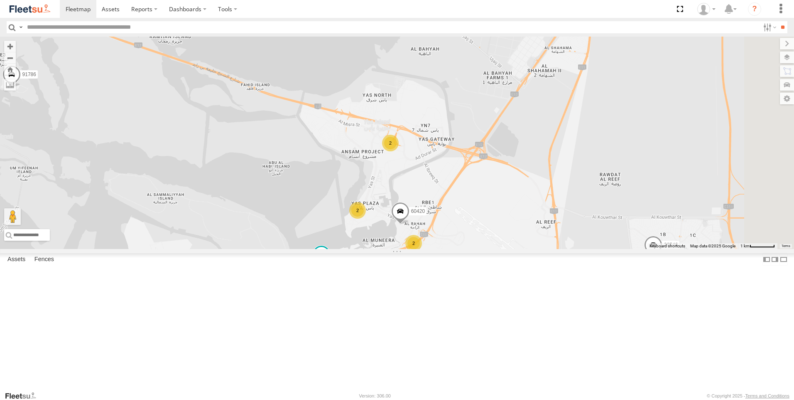
drag, startPoint x: 451, startPoint y: 161, endPoint x: 500, endPoint y: 248, distance: 100.4
click at [500, 248] on div "63659-1 71967-AD-6 69279-Y 57438 69810 93664 49079-T 88312 93671 56295-AD-2 244…" at bounding box center [397, 143] width 794 height 212
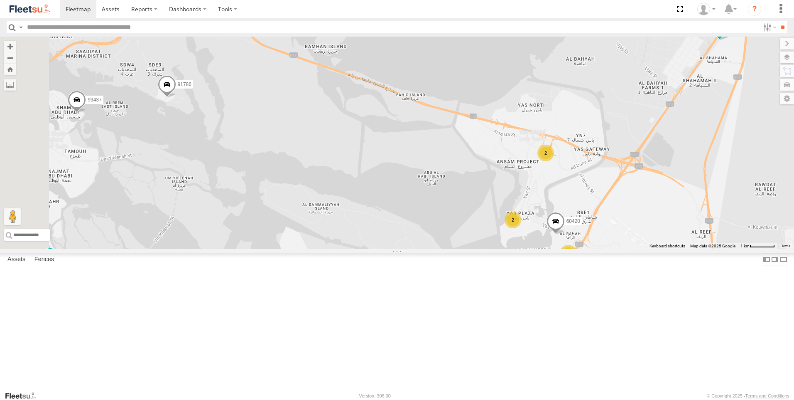
drag, startPoint x: 432, startPoint y: 229, endPoint x: 589, endPoint y: 239, distance: 156.9
click at [589, 239] on div "63659-1 71967-AD-6 69279-Y 57438 69810 93664 49079-T 88312 93671 56295-AD-2 244…" at bounding box center [397, 143] width 794 height 212
click at [422, 231] on div "63659-1 71967-AD-6 69279-Y 57438 69810 93664 49079-T 88312 93671 56295-AD-2 244…" at bounding box center [397, 143] width 794 height 212
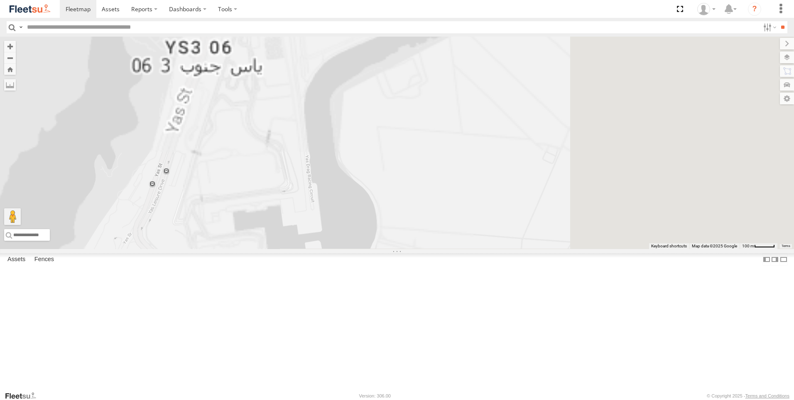
drag, startPoint x: 655, startPoint y: 219, endPoint x: 414, endPoint y: 118, distance: 261.1
click at [414, 118] on div "63659-1 71967-AD-6 69279-Y 57438 69810 93664 49079-T 88312 93671 56295-AD-2 244…" at bounding box center [397, 143] width 794 height 212
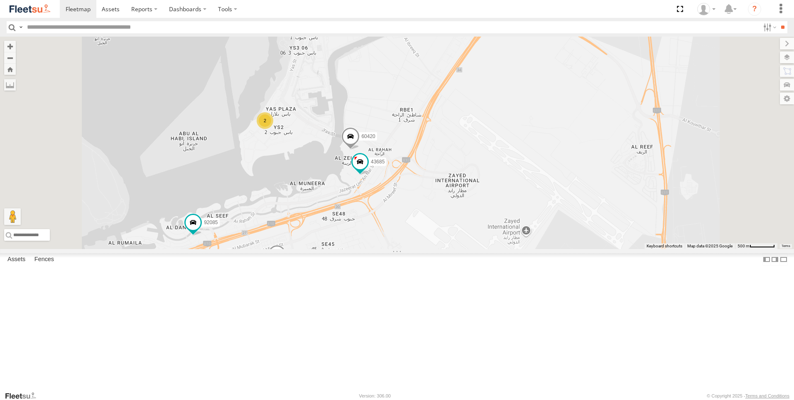
drag, startPoint x: 512, startPoint y: 238, endPoint x: 503, endPoint y: 211, distance: 29.3
click at [503, 211] on div "63659-1 71967-AD-6 69279-Y 57438 69810 93664 49079-T 88312 93671 56295-AD-2 244…" at bounding box center [397, 143] width 794 height 212
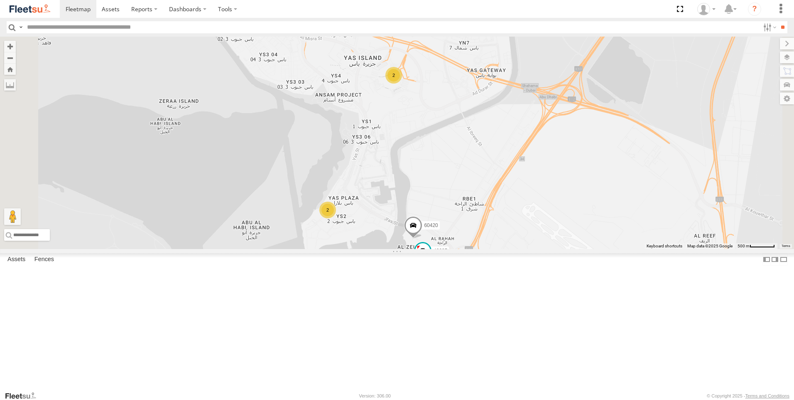
drag, startPoint x: 453, startPoint y: 155, endPoint x: 516, endPoint y: 243, distance: 108.8
click at [516, 243] on div "63659-1 71967-AD-6 69279-Y 57438 69810 93664 49079-T 88312 93671 56295-AD-2 244…" at bounding box center [397, 143] width 794 height 212
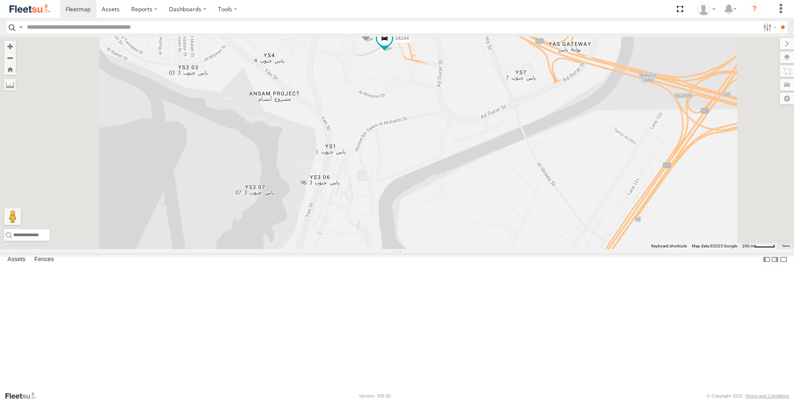
click at [375, 42] on span at bounding box center [366, 31] width 18 height 22
click at [392, 46] on span at bounding box center [384, 38] width 15 height 15
click at [464, 197] on div "63659-1 71967-AD-6 69279-Y 57438 69810 93664 49079-T 88312 93671 56295-AD-2 244…" at bounding box center [397, 143] width 794 height 212
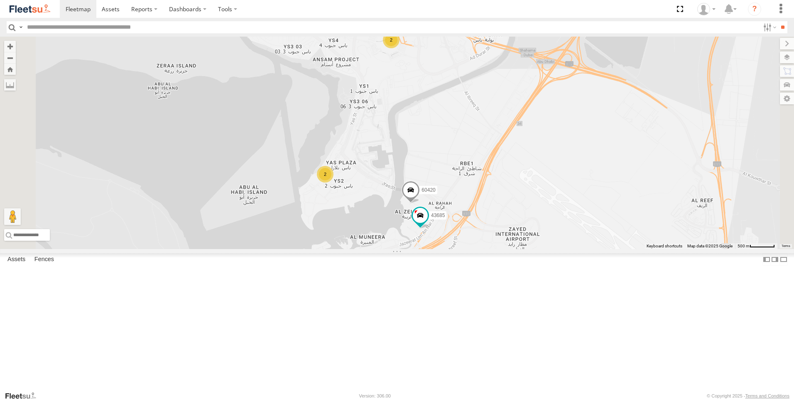
drag, startPoint x: 454, startPoint y: 276, endPoint x: 468, endPoint y: 216, distance: 61.1
click at [468, 216] on div "63659-1 71967-AD-6 69279-Y 57438 69810 93664 49079-T 88312 93671 56295-AD-2 244…" at bounding box center [397, 143] width 794 height 212
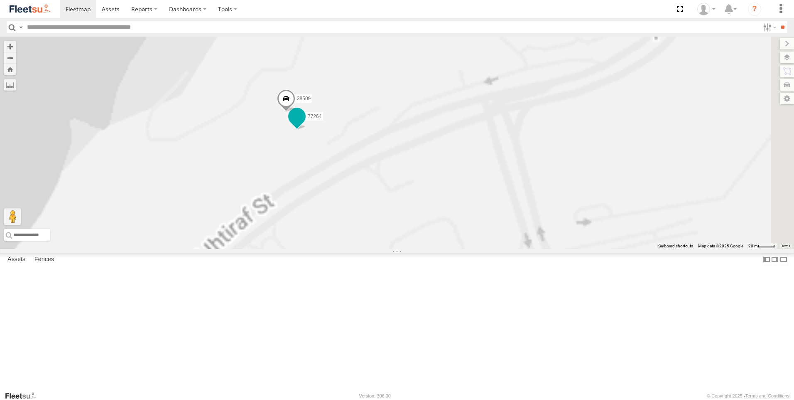
click at [305, 124] on span at bounding box center [297, 116] width 15 height 15
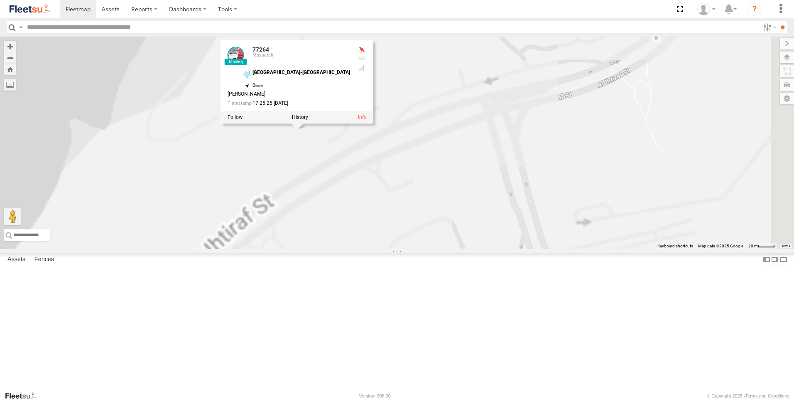
click at [387, 228] on div "63659-1 71967-AD-6 69279-Y 57438 69810 93664 49079-T 88312 93671 56295-AD-2 244…" at bounding box center [397, 143] width 794 height 212
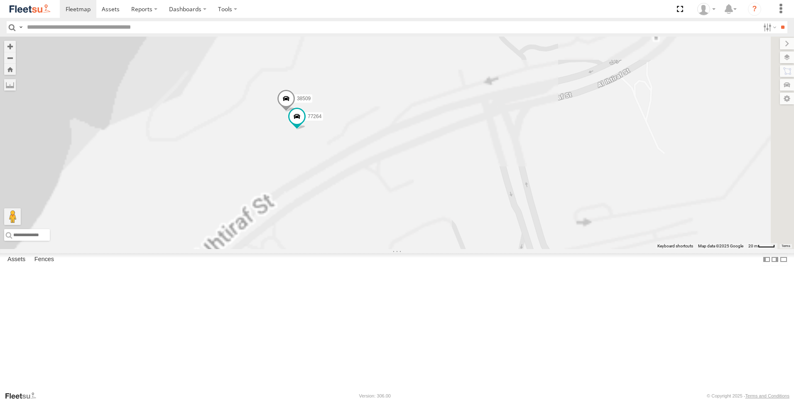
click at [295, 112] on span at bounding box center [286, 100] width 18 height 22
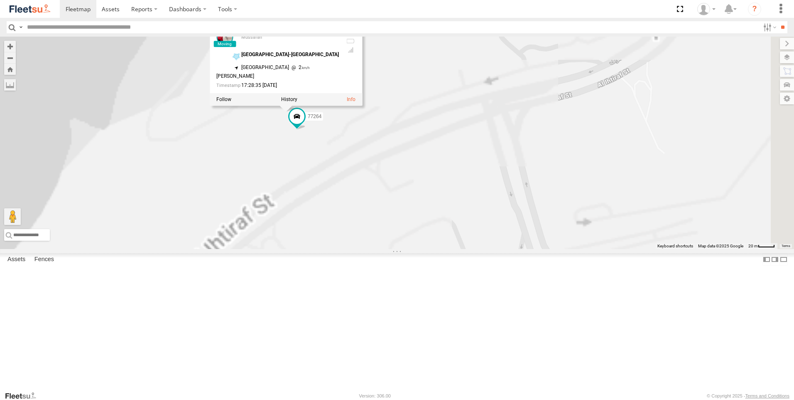
click at [391, 226] on div "63659-1 71967-AD-6 69279-Y 57438 69810 93664 49079-T 88312 93671 56295-AD-2 244…" at bounding box center [397, 143] width 794 height 212
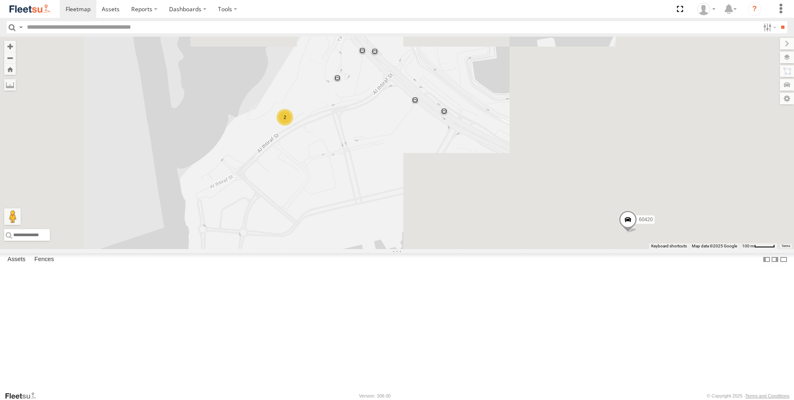
drag, startPoint x: 433, startPoint y: 276, endPoint x: 420, endPoint y: 241, distance: 37.4
click at [420, 241] on div "63659-1 71967-AD-6 69279-Y 57438 69810 93664 49079-T 88312 93671 56295-AD-2 244…" at bounding box center [397, 143] width 794 height 212
click at [636, 228] on span at bounding box center [627, 217] width 18 height 22
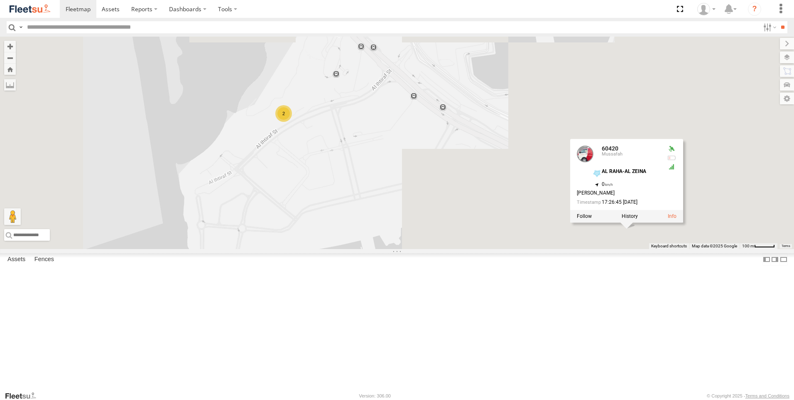
click at [412, 249] on div "63659-1 71967-AD-6 69279-Y 57438 69810 93664 49079-T 88312 93671 56295-AD-2 244…" at bounding box center [397, 143] width 794 height 212
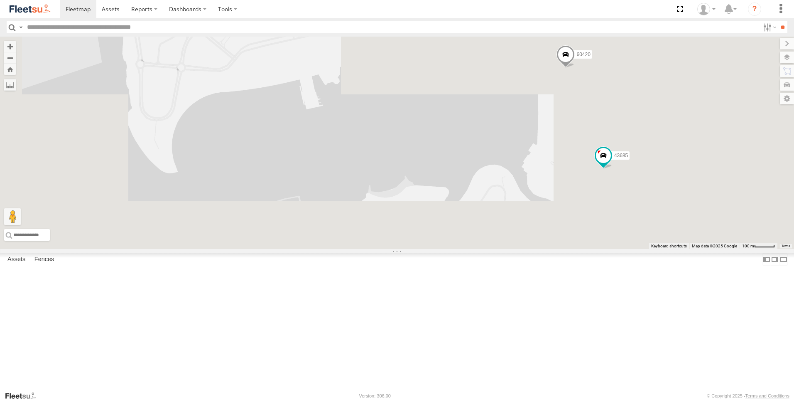
drag, startPoint x: 430, startPoint y: 347, endPoint x: 369, endPoint y: 185, distance: 172.8
click at [369, 185] on div "63659-1 71967-AD-6 69279-Y 57438 69810 93664 49079-T 88312 93671 56295-AD-2 244…" at bounding box center [397, 143] width 794 height 212
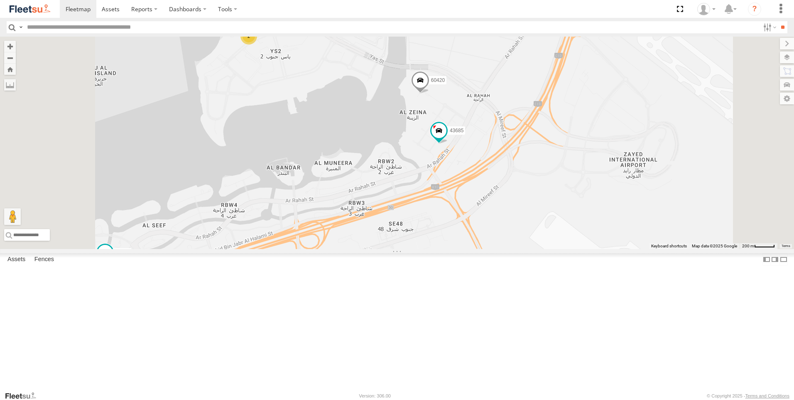
click at [330, 230] on div "63659-1 71967-AD-6 69279-Y 57438 69810 93664 49079-T 88312 93671 56295-AD-2 244…" at bounding box center [397, 143] width 794 height 212
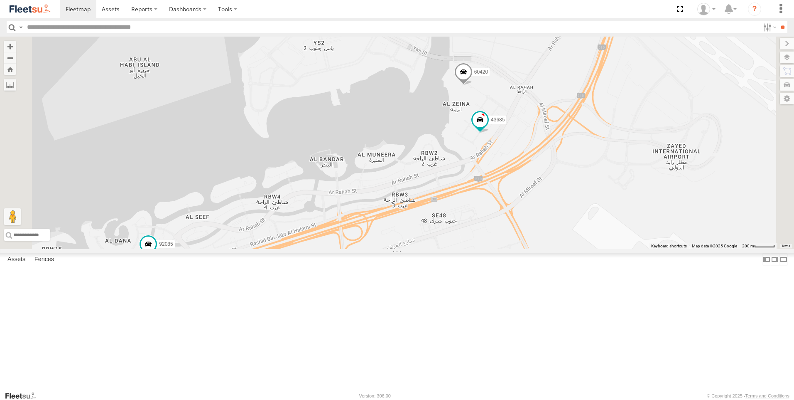
drag, startPoint x: 330, startPoint y: 230, endPoint x: 387, endPoint y: 220, distance: 58.2
click at [387, 220] on div "63659-1 71967-AD-6 69279-Y 57438 69810 93664 49079-T 88312 93671 56295-AD-2 244…" at bounding box center [397, 143] width 794 height 212
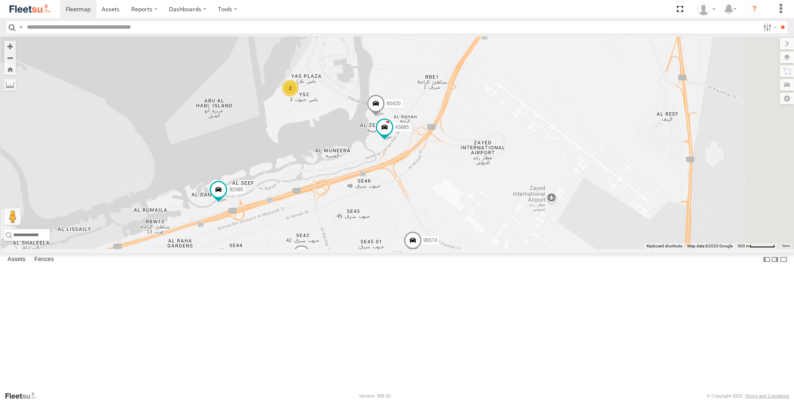
click at [422, 253] on span at bounding box center [413, 242] width 18 height 22
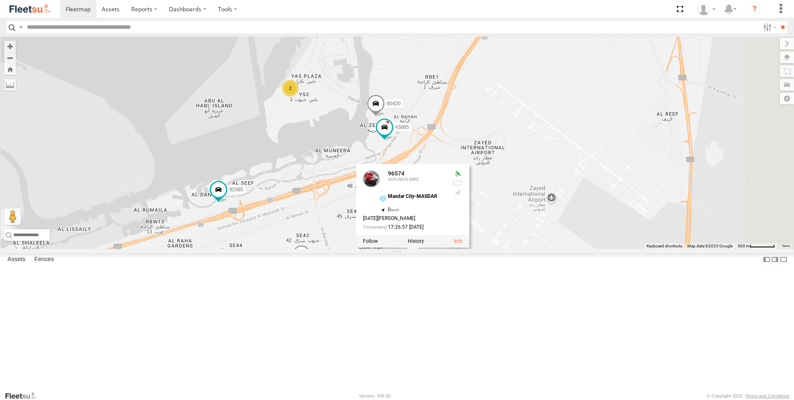
click at [491, 249] on div "63659-1 71967-AD-6 69279-Y 57438 69810 93664 49079-T 88312 93671 56295-AD-2 244…" at bounding box center [397, 143] width 794 height 212
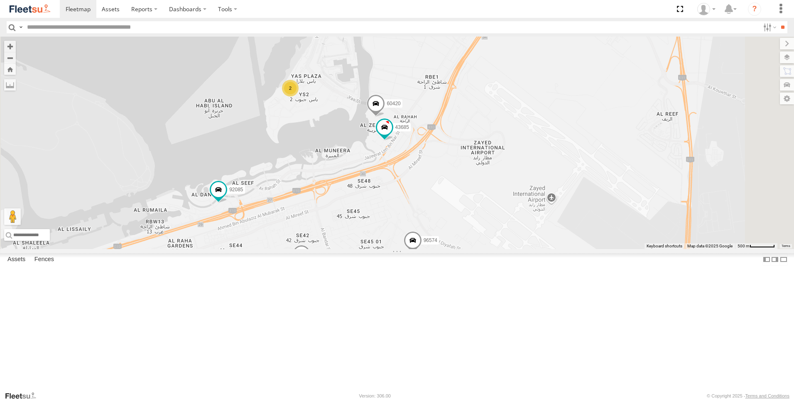
click at [311, 267] on span at bounding box center [301, 256] width 18 height 22
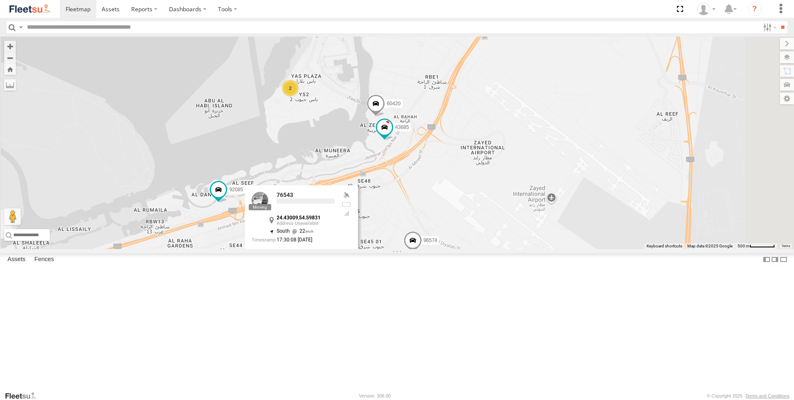
click at [449, 249] on div "63659-1 71967-AD-6 69279-Y 57438 69810 93664 49079-T 88312 93671 56295-AD-2 244…" at bounding box center [397, 143] width 794 height 212
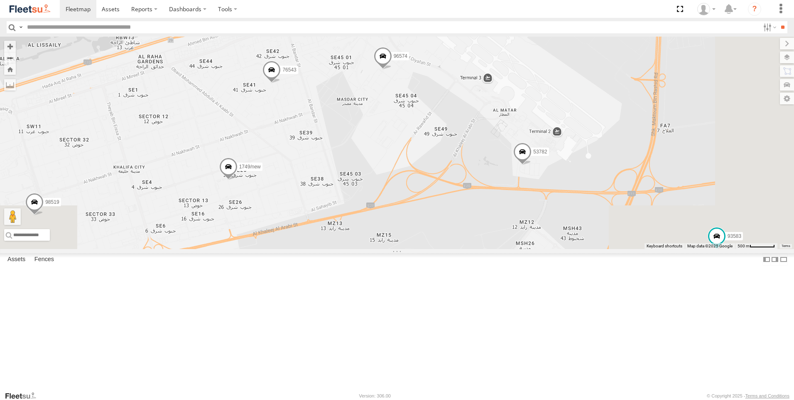
drag, startPoint x: 463, startPoint y: 371, endPoint x: 435, endPoint y: 182, distance: 190.7
click at [435, 182] on div "63659-1 71967-AD-6 69279-Y 57438 69810 93664 49079-T 88312 93671 56295-AD-2 244…" at bounding box center [397, 143] width 794 height 212
click at [532, 164] on span at bounding box center [522, 153] width 18 height 22
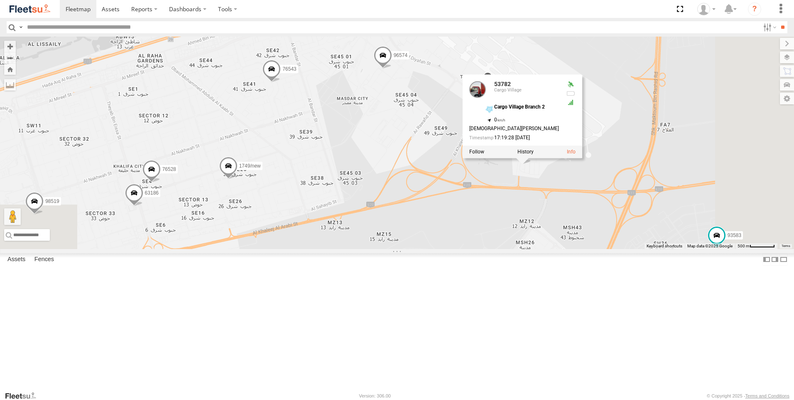
click at [238, 179] on span at bounding box center [228, 168] width 18 height 22
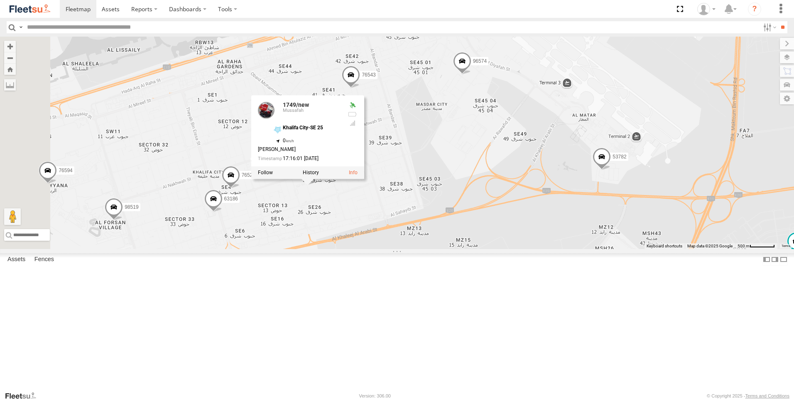
drag, startPoint x: 336, startPoint y: 276, endPoint x: 419, endPoint y: 284, distance: 83.0
click at [419, 249] on div "63659-1 71967-AD-6 69279-Y 57438 69810 93664 49079-T 88312 93671 56295-AD-2 244…" at bounding box center [397, 143] width 794 height 212
click at [240, 188] on span at bounding box center [231, 176] width 18 height 22
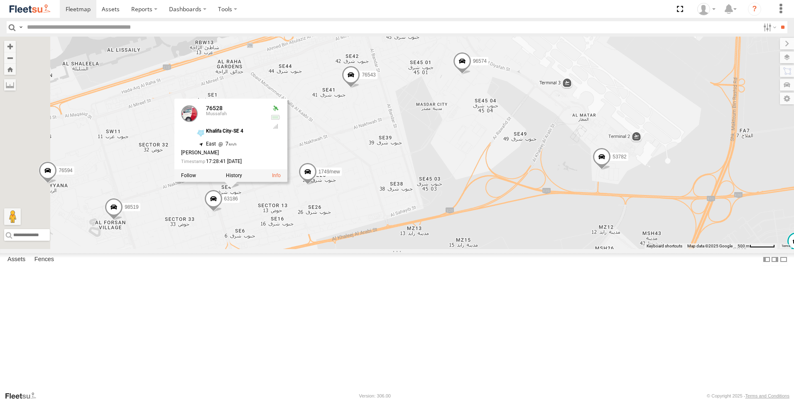
click at [223, 212] on span at bounding box center [213, 200] width 18 height 22
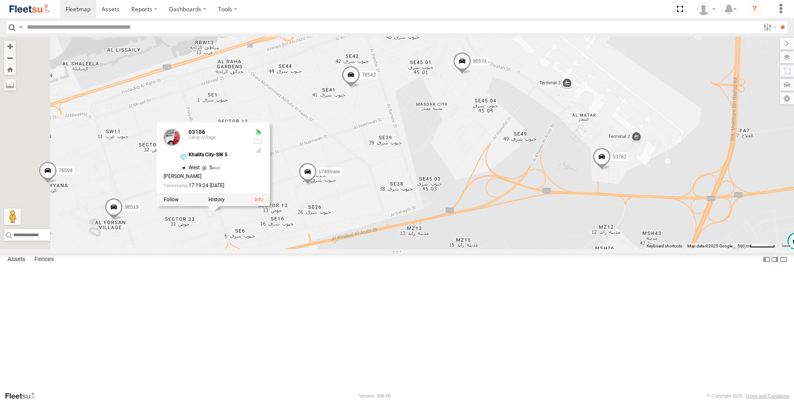
click at [312, 249] on div "63659-1 71967-AD-6 69279-Y 57438 69810 93664 49079-T 88312 93671 56295-AD-2 244…" at bounding box center [397, 143] width 794 height 212
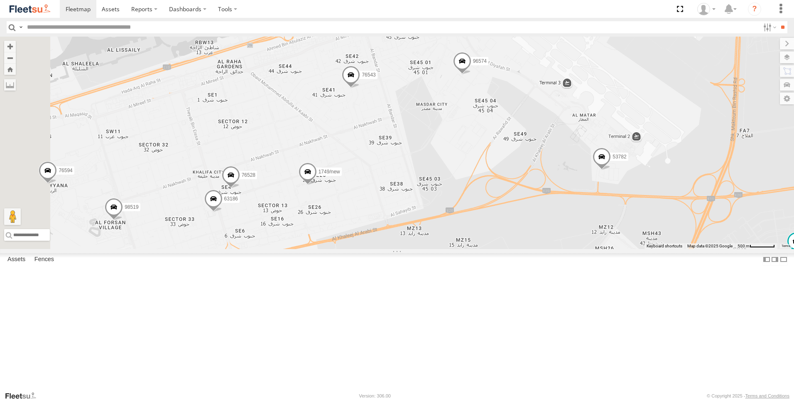
click at [123, 220] on span at bounding box center [114, 209] width 18 height 22
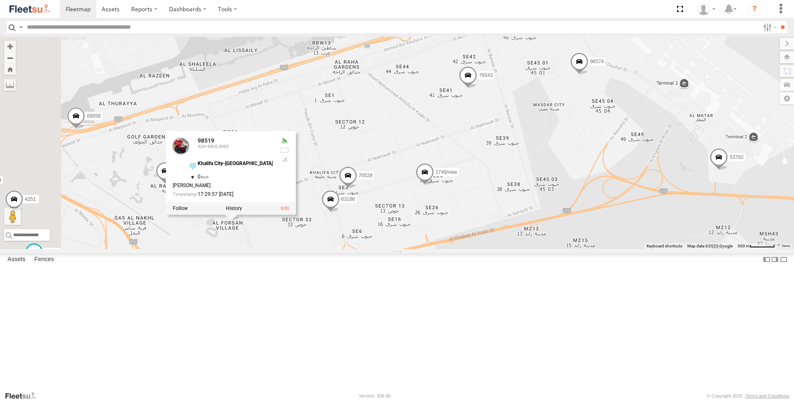
drag, startPoint x: 260, startPoint y: 314, endPoint x: 378, endPoint y: 315, distance: 118.4
click at [378, 249] on div "63659-1 71967-AD-6 69279-Y 57438 69810 93664 49079-T 88312 93671 56295-AD-2 244…" at bounding box center [397, 143] width 794 height 212
click at [174, 184] on span at bounding box center [165, 172] width 18 height 22
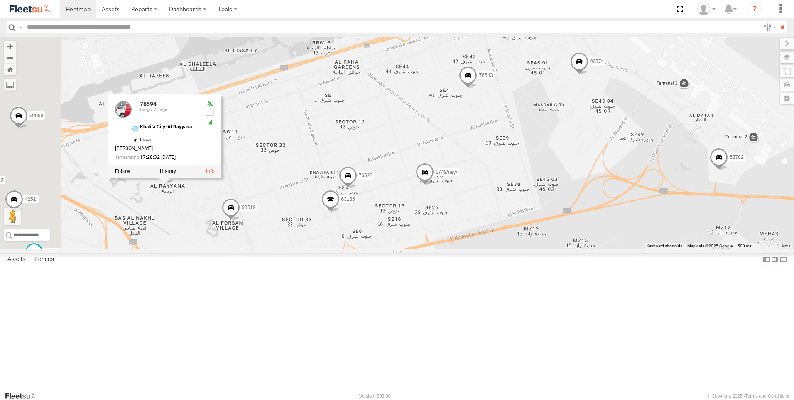
click at [406, 199] on div "63659-1 71967-AD-6 69279-Y 57438 69810 93664 49079-T 88312 93671 56295-AD-2 244…" at bounding box center [397, 143] width 794 height 212
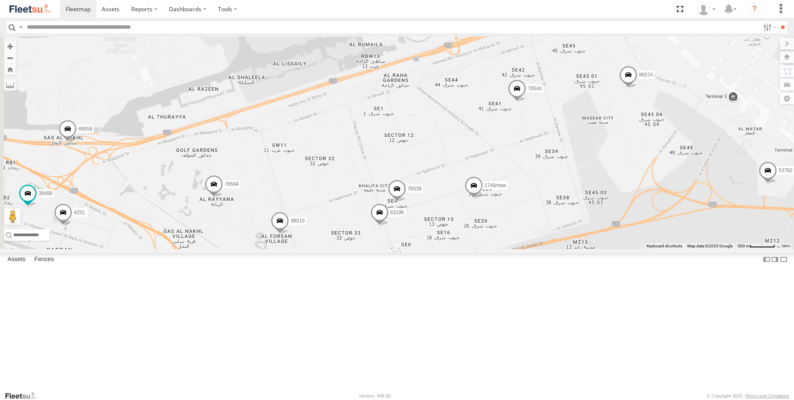
drag, startPoint x: 393, startPoint y: 190, endPoint x: 444, endPoint y: 206, distance: 53.6
click at [444, 206] on div "63659-1 71967-AD-6 69279-Y 57438 69810 93664 49079-T 88312 93671 56295-AD-2 244…" at bounding box center [397, 143] width 794 height 212
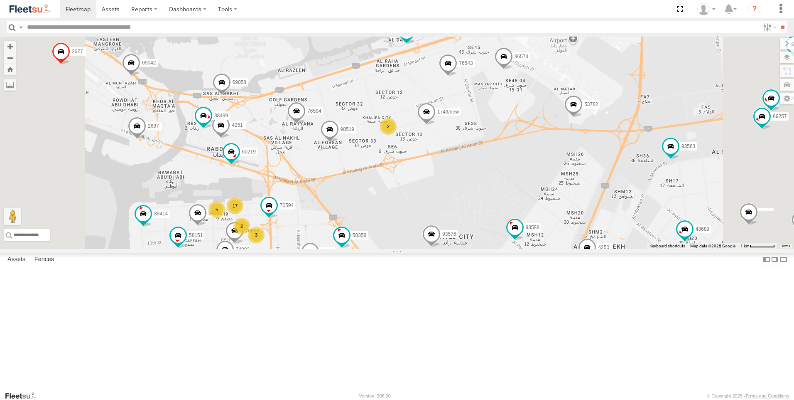
drag, startPoint x: 446, startPoint y: 284, endPoint x: 469, endPoint y: 241, distance: 49.6
click at [469, 241] on div "63659-1 71967-AD-6 69279-Y 57438 69810 93664 49079-T 88312 93671 56295-AD-2 244…" at bounding box center [397, 143] width 794 height 212
click at [275, 224] on span at bounding box center [265, 212] width 18 height 22
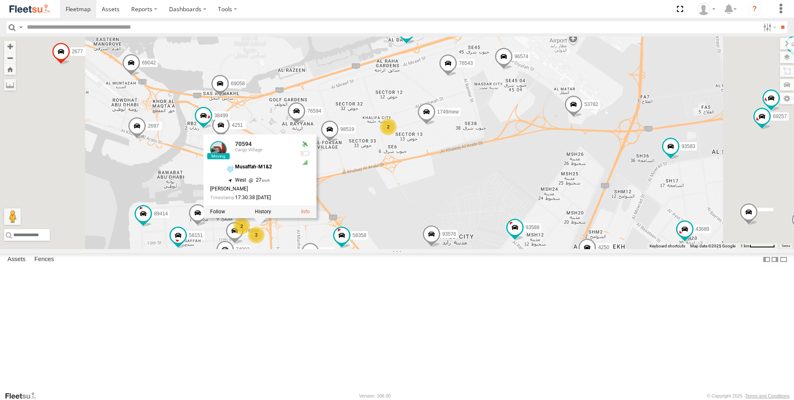
click at [469, 249] on div "63659-1 71967-AD-6 69279-Y 57438 69810 93664 49079-T 88312 93671 56295-AD-2 244…" at bounding box center [397, 143] width 794 height 212
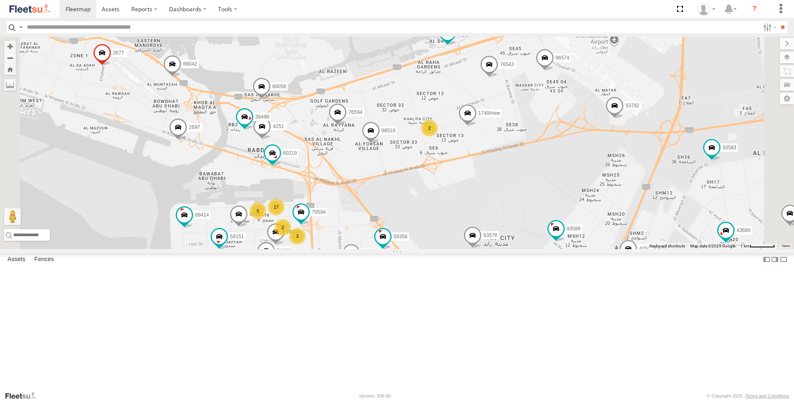
drag, startPoint x: 350, startPoint y: 255, endPoint x: 391, endPoint y: 256, distance: 41.1
click at [391, 249] on div "63659-1 71967-AD-6 69279-Y 57438 69810 93664 49079-T 88312 93671 56295-AD-2 244…" at bounding box center [397, 143] width 794 height 212
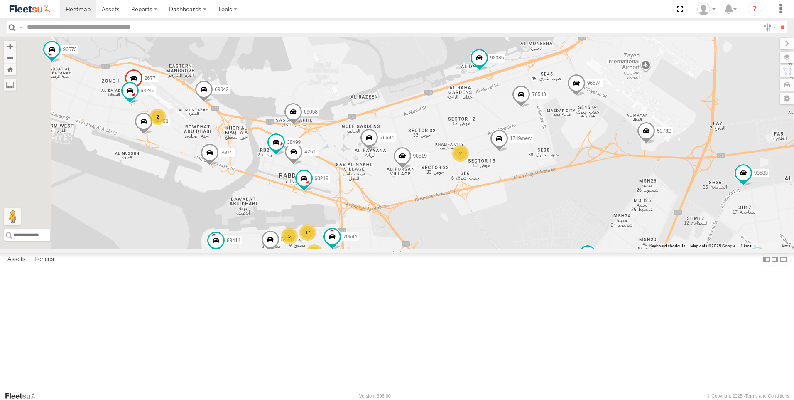
drag, startPoint x: 339, startPoint y: 236, endPoint x: 373, endPoint y: 263, distance: 43.1
click at [373, 249] on div "63659-1 71967-AD-6 69279-Y 57438 69810 93664 49079-T 88312 93671 56295-AD-2 244…" at bounding box center [397, 143] width 794 height 212
click at [313, 191] on span at bounding box center [304, 180] width 18 height 22
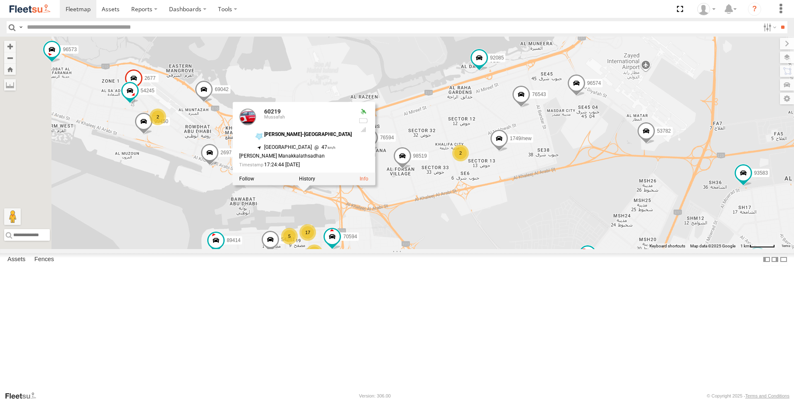
click at [268, 249] on div "63659-1 71967-AD-6 69279-Y 57438 69810 93664 49079-T 88312 93671 56295-AD-2 244…" at bounding box center [397, 143] width 794 height 212
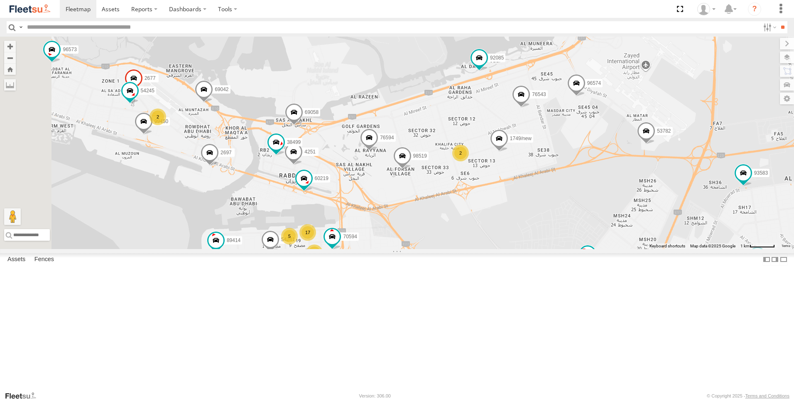
click at [219, 166] on span at bounding box center [210, 154] width 18 height 22
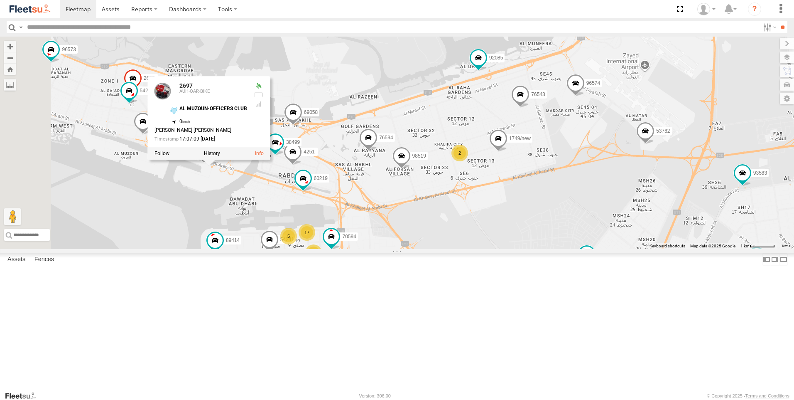
click at [302, 125] on span at bounding box center [293, 114] width 18 height 22
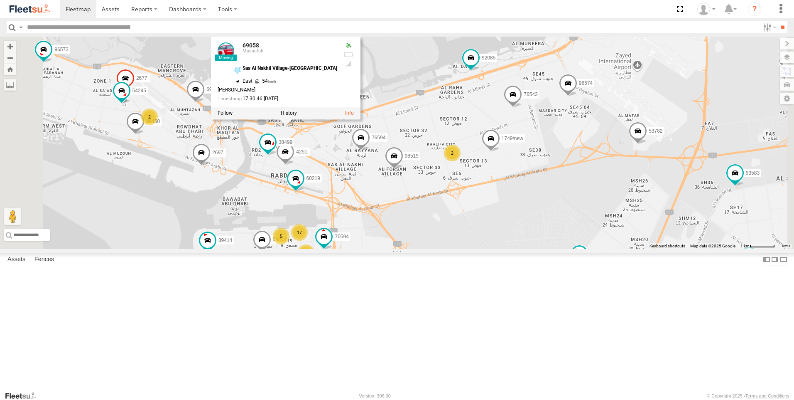
click at [205, 103] on span at bounding box center [196, 91] width 18 height 22
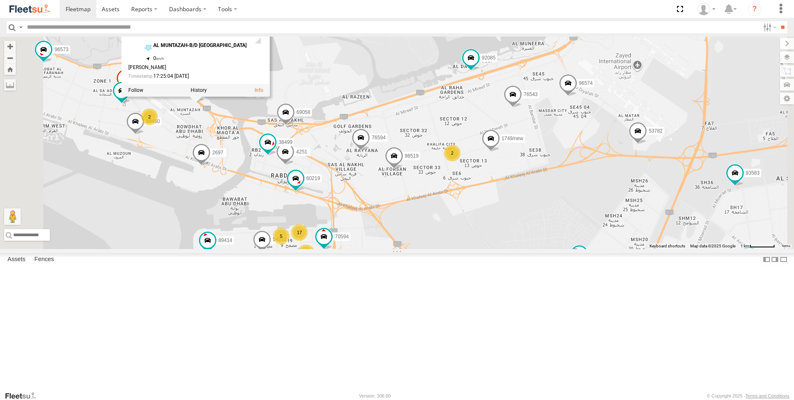
click at [266, 219] on div "63659-1 71967-AD-6 69279-Y 57438 69810 93664 49079-T 88312 93671 56295-AD-2 244…" at bounding box center [397, 143] width 794 height 212
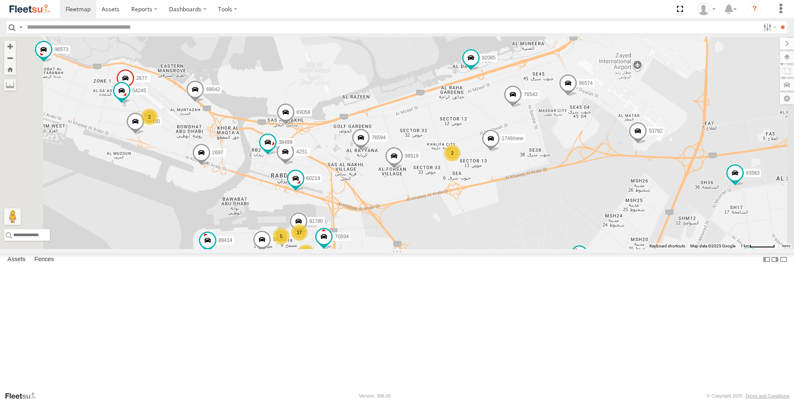
click at [135, 91] on span at bounding box center [125, 80] width 18 height 22
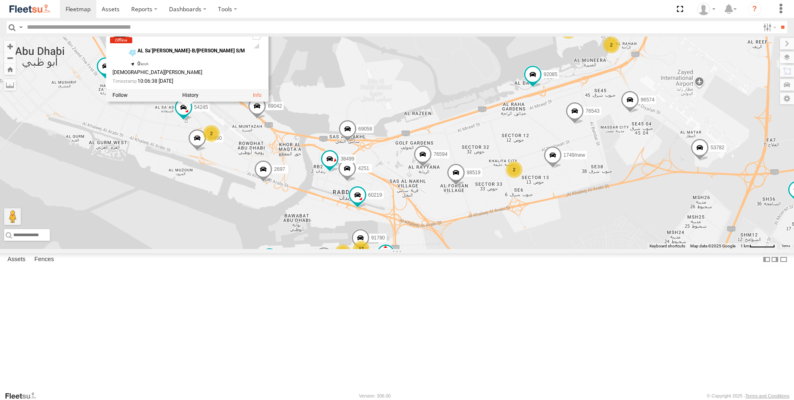
drag, startPoint x: 229, startPoint y: 230, endPoint x: 283, endPoint y: 244, distance: 55.4
click at [283, 244] on div "63659-1 71967-AD-6 69279-Y 57438 69810 93664 49079-T 88312 93671 56295-AD-2 244…" at bounding box center [397, 143] width 794 height 212
click at [193, 120] on span at bounding box center [183, 109] width 18 height 22
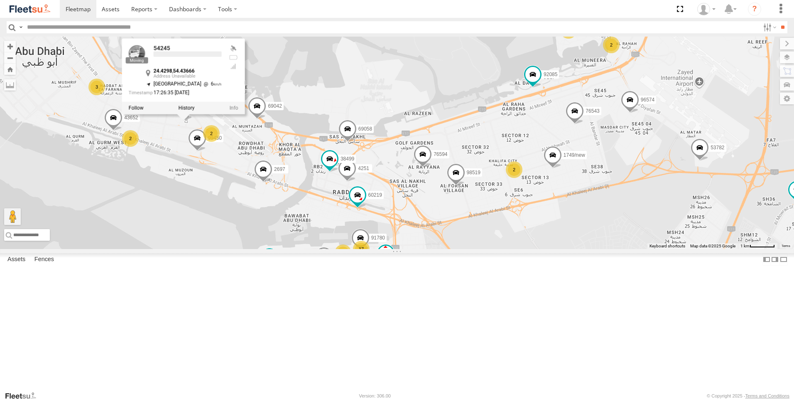
click at [260, 249] on div "63659-1 71967-AD-6 69279-Y 57438 69810 93664 49079-T 88312 93671 56295-AD-2 244…" at bounding box center [397, 143] width 794 height 212
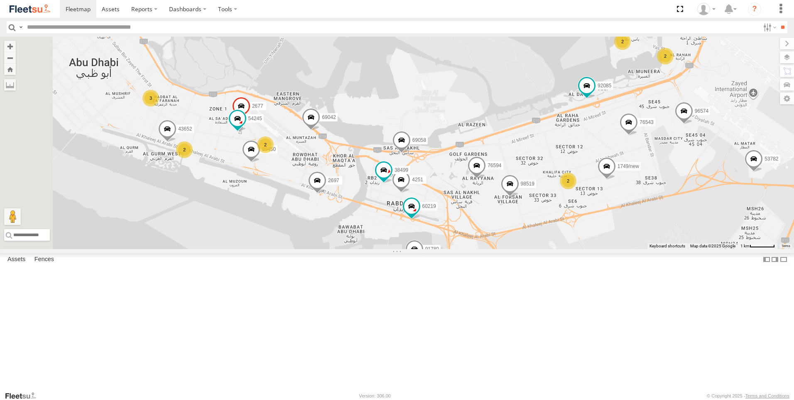
drag, startPoint x: 255, startPoint y: 261, endPoint x: 313, endPoint y: 272, distance: 58.4
click at [313, 249] on div "63659-1 71967-AD-6 69279-Y 57438 69810 93664 49079-T 88312 93671 56295-AD-2 244…" at bounding box center [397, 143] width 794 height 212
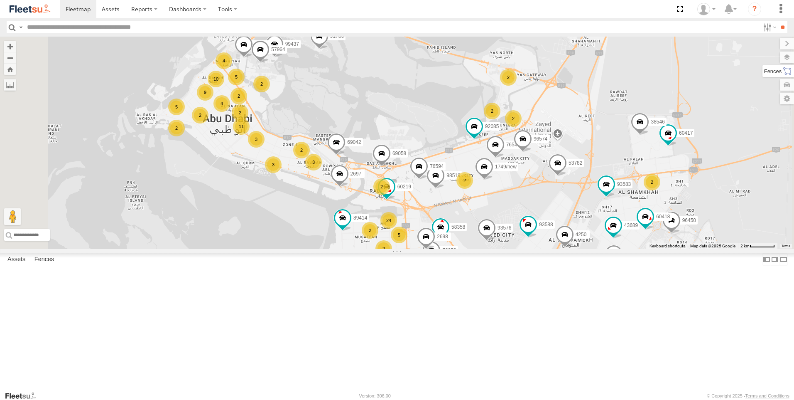
click at [791, 72] on label at bounding box center [779, 71] width 32 height 12
click at [764, 57] on label at bounding box center [779, 58] width 30 height 12
click at [0, 0] on label at bounding box center [0, 0] width 0 height 0
click at [760, 27] on label at bounding box center [769, 27] width 18 height 12
click at [0, 0] on span "AUH" at bounding box center [0, 0] width 0 height 0
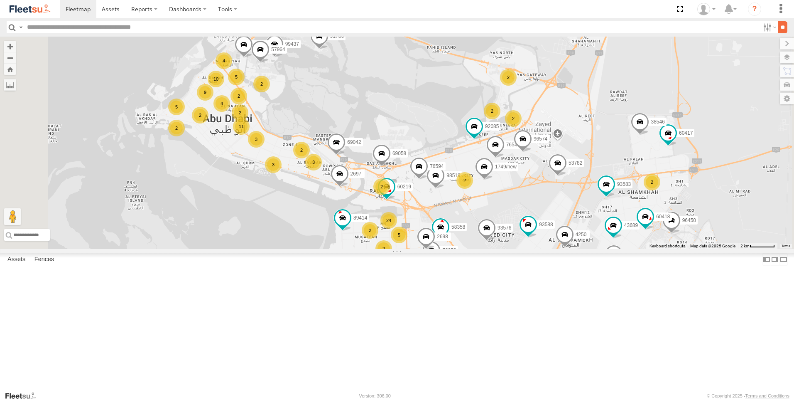
click at [781, 26] on input "**" at bounding box center [783, 27] width 10 height 12
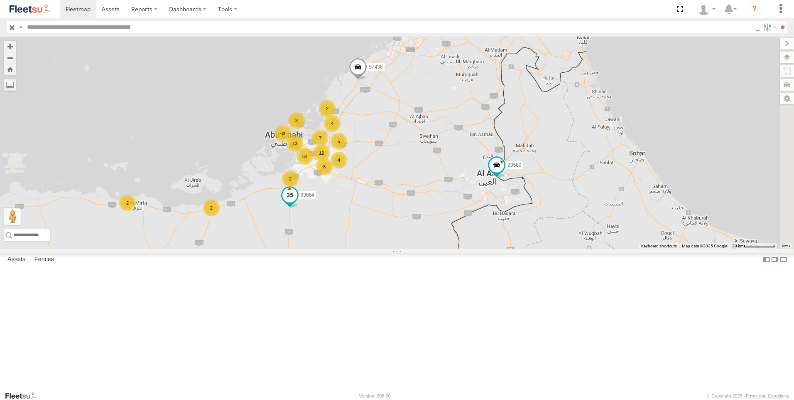
drag, startPoint x: 492, startPoint y: 286, endPoint x: 403, endPoint y: 271, distance: 89.7
click at [403, 249] on div "8 63 51 5 16884/T 2 2 12 3 2 3 13 2 4 4 57438 3 93664 7 3 2 93580" at bounding box center [397, 143] width 794 height 212
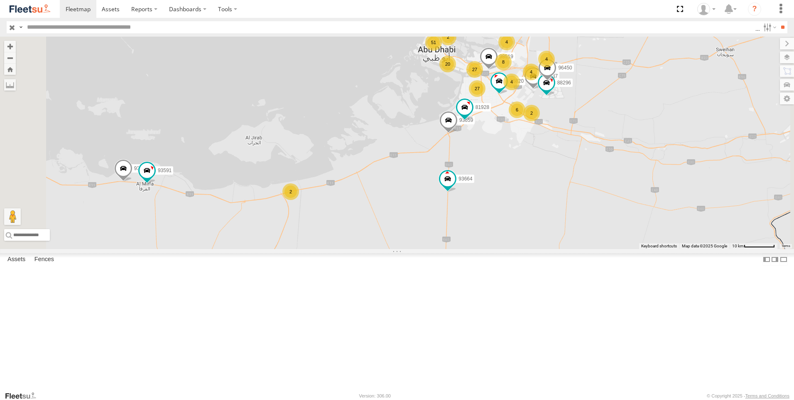
scroll to position [83, 0]
click at [0, 0] on div "69058" at bounding box center [0, 0] width 0 height 0
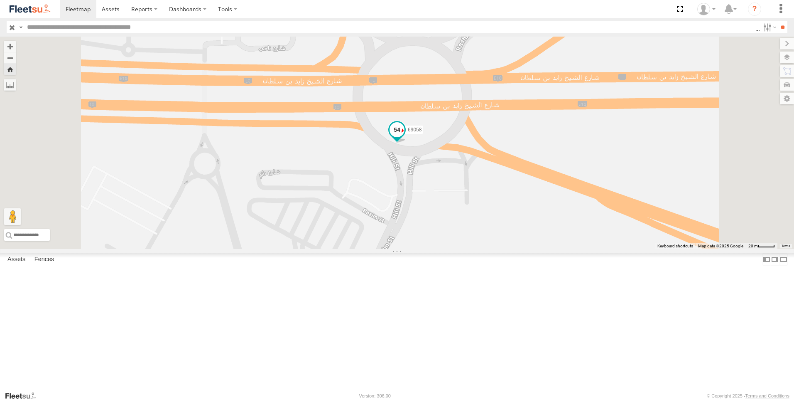
click at [406, 143] on span at bounding box center [397, 131] width 18 height 22
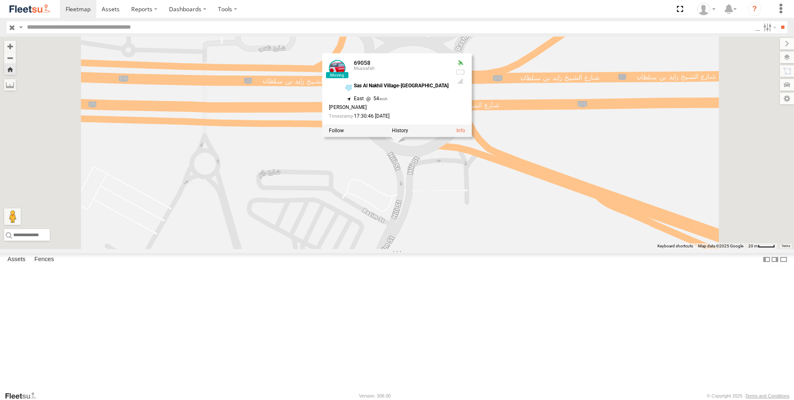
click at [473, 248] on div "69058 69058 Mussafah Sas [GEOGRAPHIC_DATA]-[GEOGRAPHIC_DATA] 24.42171 , 54.5045…" at bounding box center [397, 143] width 794 height 212
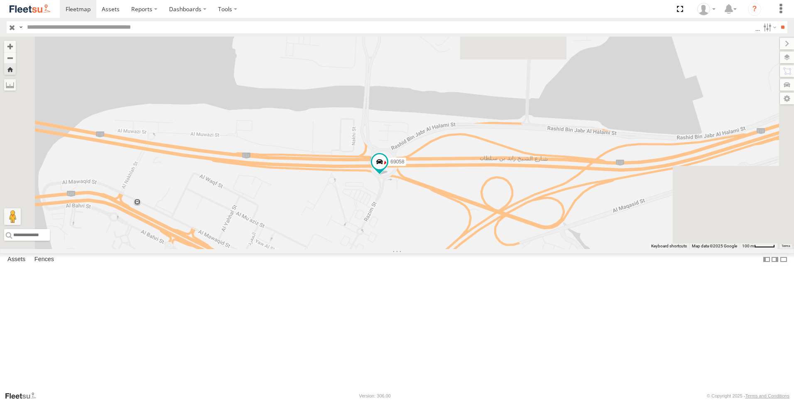
scroll to position [0, 0]
click at [0, 0] on div at bounding box center [0, 0] width 0 height 0
click at [0, 0] on link at bounding box center [0, 0] width 0 height 0
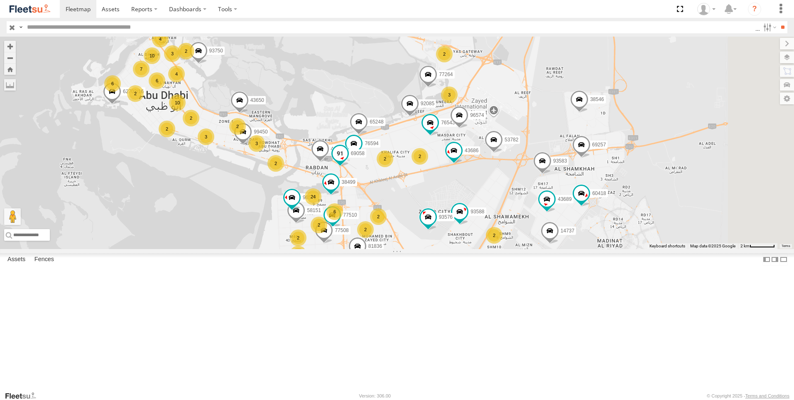
drag, startPoint x: 400, startPoint y: 221, endPoint x: 437, endPoint y: 228, distance: 37.7
click at [246, 135] on div "2" at bounding box center [237, 126] width 17 height 17
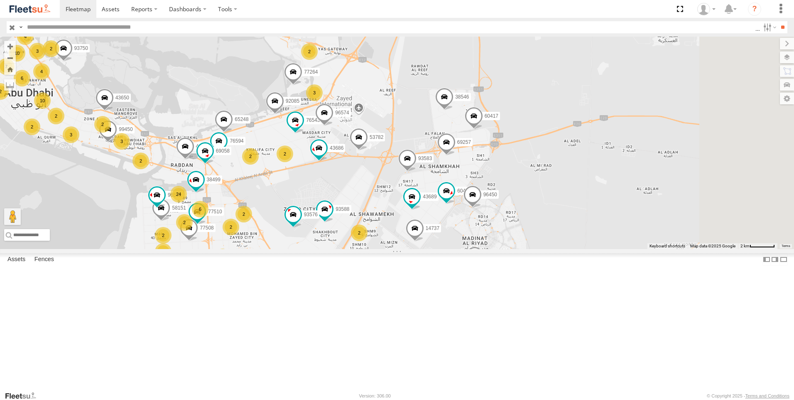
drag, startPoint x: 528, startPoint y: 241, endPoint x: 393, endPoint y: 238, distance: 134.6
click at [393, 238] on div "16884/T 81928 93664 93580 10 3 77510 2 24 10 4251 2 93750 6 2 93588 2 2 4254 2 …" at bounding box center [397, 143] width 794 height 212
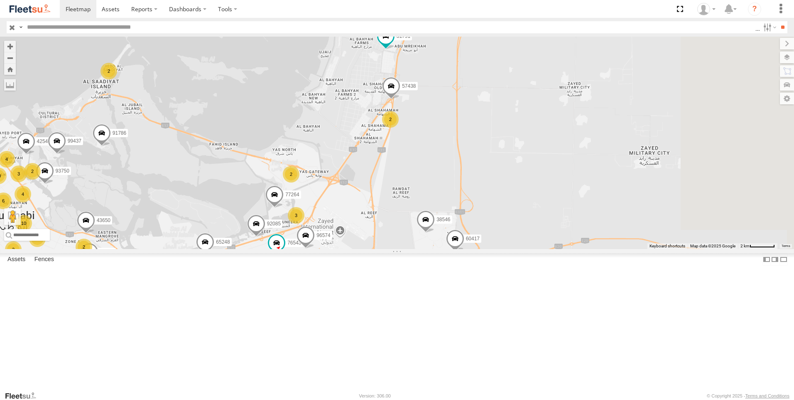
drag, startPoint x: 453, startPoint y: 118, endPoint x: 435, endPoint y: 247, distance: 130.1
click at [435, 247] on div "16884/T 81928 93664 93580 10 3 77510 2 24 10 4251 2 93750 6 2 93588 2 2 4254 2 …" at bounding box center [397, 143] width 794 height 212
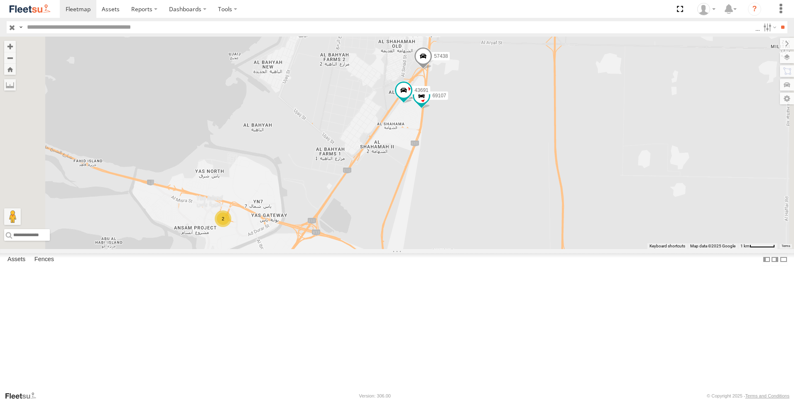
click at [432, 69] on span at bounding box center [423, 58] width 18 height 22
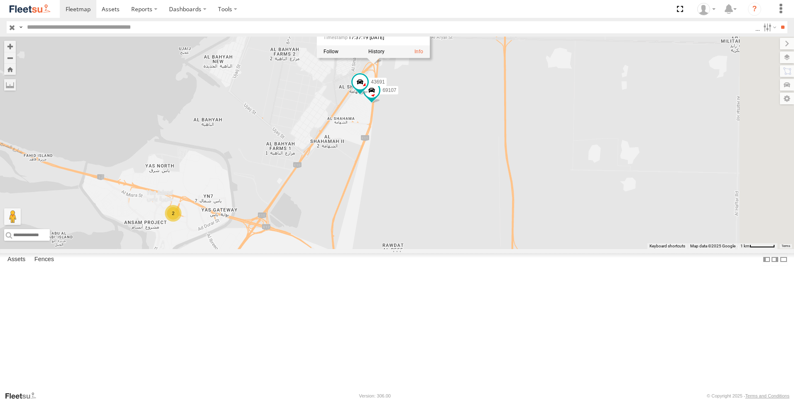
drag, startPoint x: 464, startPoint y: 206, endPoint x: 426, endPoint y: 217, distance: 39.6
click at [432, 206] on div "16884/T 81928 93664 93580 77510 4251 93750 93588 4254 93583 43689 76594 43650 7…" at bounding box center [397, 143] width 794 height 212
click at [496, 240] on div "16884/T 81928 93664 93580 77510 4251 93750 93588 4254 93583 43689 76594 43650 7…" at bounding box center [397, 143] width 794 height 212
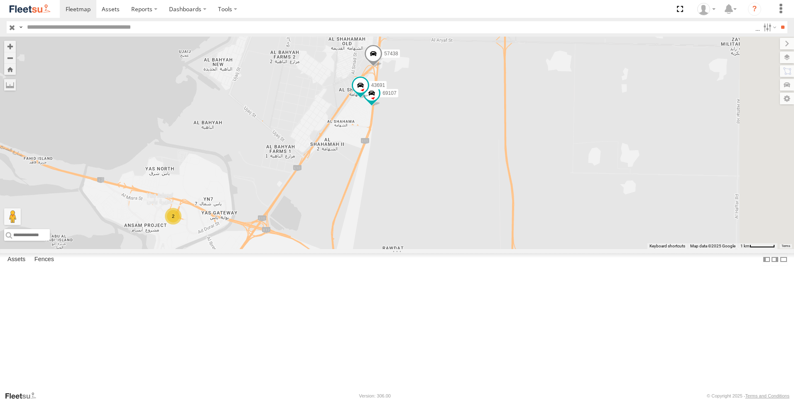
click at [383, 67] on span at bounding box center [373, 55] width 18 height 22
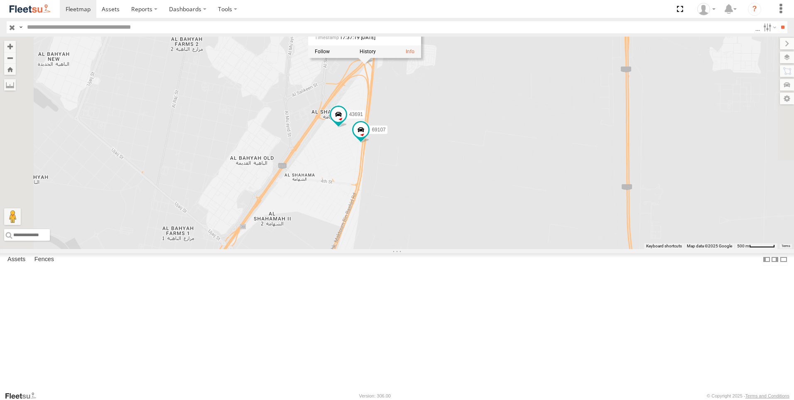
drag, startPoint x: 498, startPoint y: 186, endPoint x: 508, endPoint y: 253, distance: 67.2
click at [508, 249] on div "16884/T 81928 93664 93580 77510 4251 93750 93588 4254 93583 43689 76594 43650 7…" at bounding box center [397, 143] width 794 height 212
click at [523, 183] on div "16884/T 81928 93664 93580 77510 4251 93750 93588 4254 93583 43689 76594 43650 7…" at bounding box center [397, 143] width 794 height 212
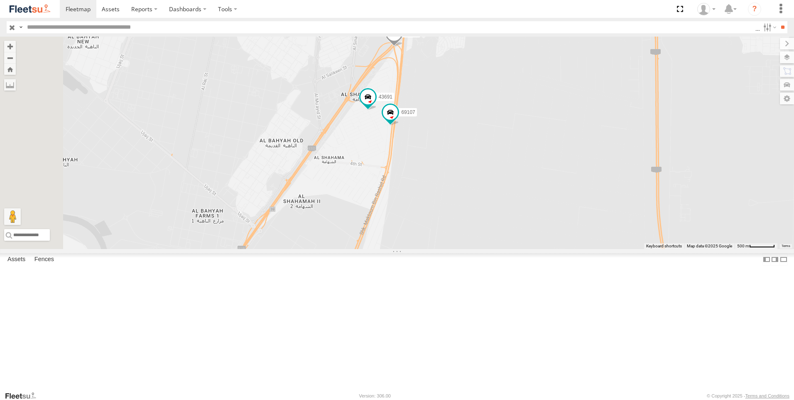
drag, startPoint x: 504, startPoint y: 168, endPoint x: 537, endPoint y: 150, distance: 37.6
click at [537, 150] on div "16884/T 81928 93664 93580 77510 4251 93750 93588 4254 93583 43689 76594 43650 7…" at bounding box center [397, 143] width 794 height 212
click at [403, 47] on span at bounding box center [394, 35] width 18 height 22
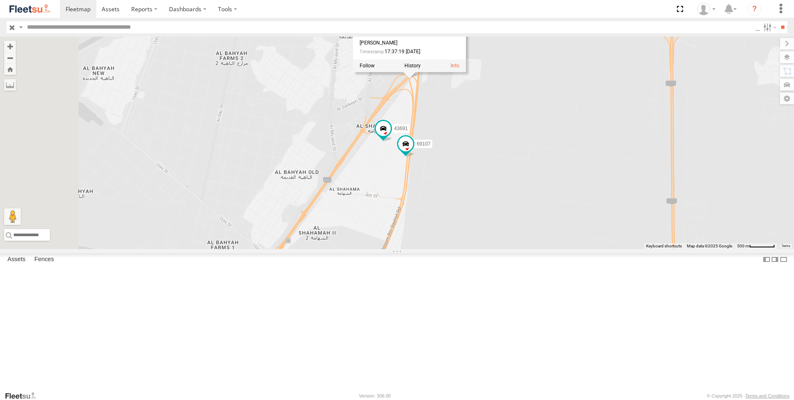
drag, startPoint x: 530, startPoint y: 153, endPoint x: 547, endPoint y: 187, distance: 37.3
click at [547, 187] on div "16884/T 81928 93664 93580 77510 4251 93750 93588 4254 93583 43689 76594 43650 7…" at bounding box center [397, 143] width 794 height 212
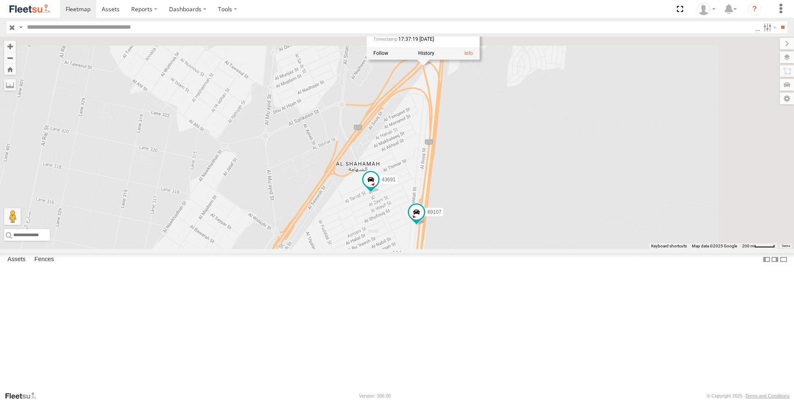
drag, startPoint x: 463, startPoint y: 236, endPoint x: 414, endPoint y: 347, distance: 120.7
click at [414, 249] on div "16884/T 81928 93664 93580 77510 4251 93750 93588 4254 93583 43689 76594 43650 7…" at bounding box center [397, 143] width 794 height 212
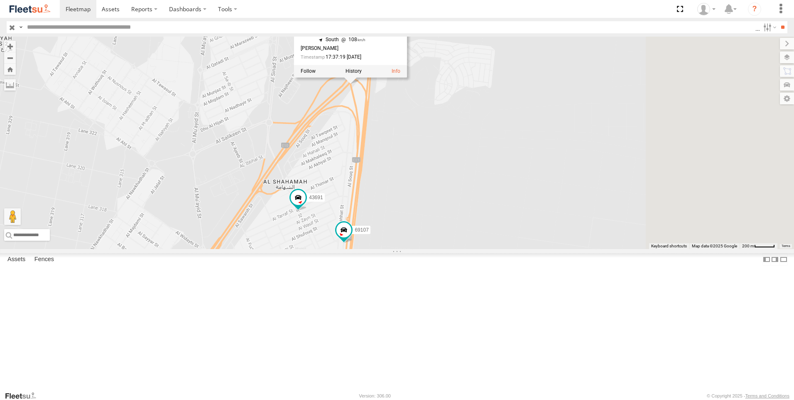
drag, startPoint x: 493, startPoint y: 189, endPoint x: 406, endPoint y: 208, distance: 88.3
click at [406, 208] on div "16884/T 81928 93664 93580 77510 4251 93750 93588 4254 93583 43689 76594 43650 7…" at bounding box center [397, 143] width 794 height 212
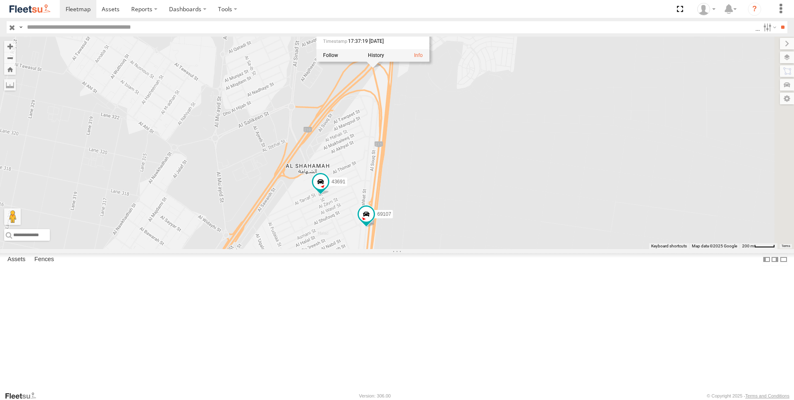
drag, startPoint x: 417, startPoint y: 255, endPoint x: 452, endPoint y: 239, distance: 37.5
click at [452, 239] on div "16884/T 81928 93664 93580 77510 4251 93750 93588 4254 93583 43689 76594 43650 7…" at bounding box center [397, 143] width 794 height 212
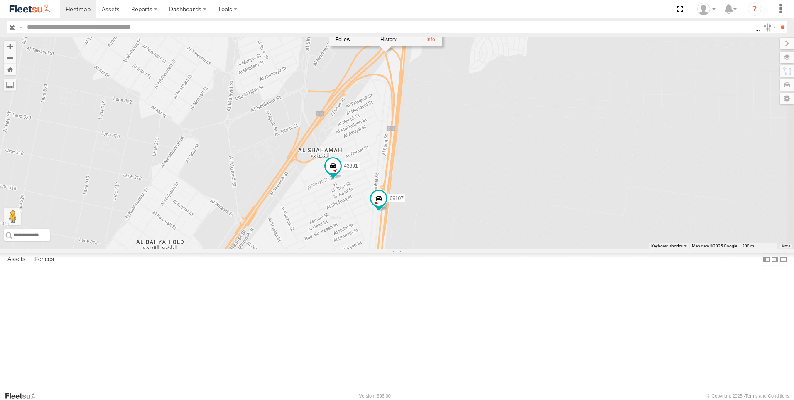
drag, startPoint x: 462, startPoint y: 235, endPoint x: 467, endPoint y: 228, distance: 7.7
click at [467, 228] on div "16884/T 81928 93664 93580 77510 4251 93750 93588 4254 93583 43689 76594 43650 7…" at bounding box center [397, 143] width 794 height 212
click at [342, 179] on span at bounding box center [333, 167] width 18 height 22
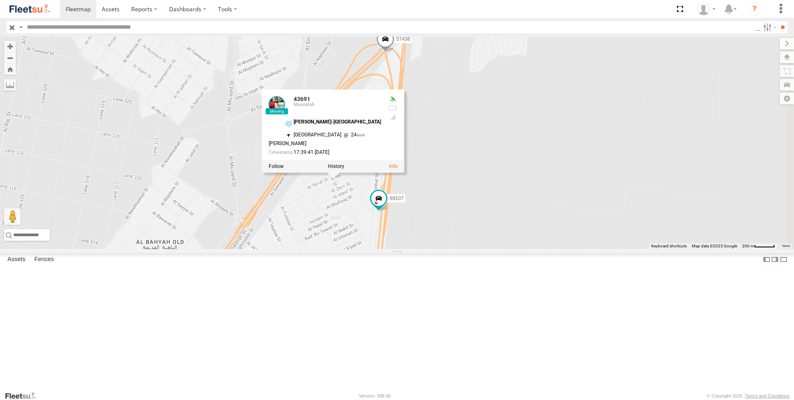
click at [421, 249] on div "16884/T 81928 93664 93580 77510 4251 93750 93588 4254 93583 43689 76594 43650 7…" at bounding box center [397, 143] width 794 height 212
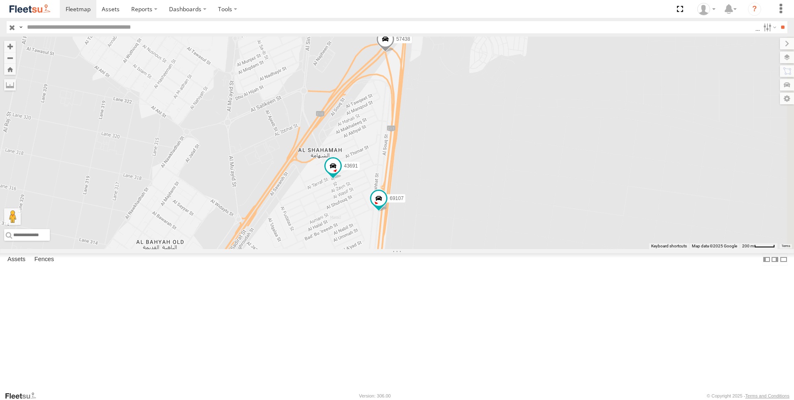
click at [395, 52] on span at bounding box center [385, 40] width 18 height 22
click at [386, 206] on span at bounding box center [378, 198] width 15 height 15
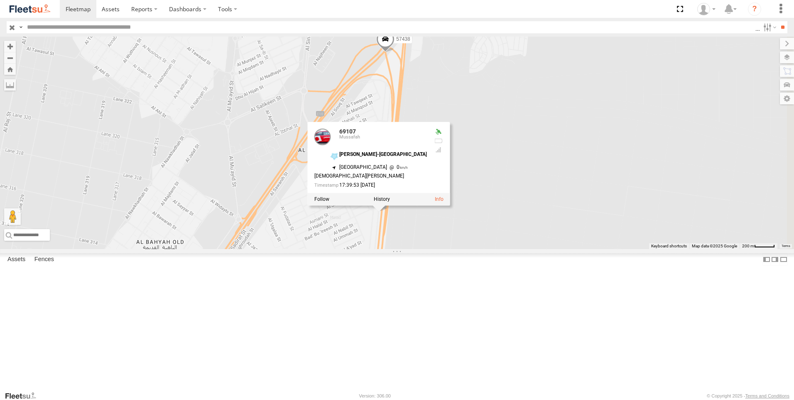
click at [409, 249] on div "16884/T 81928 93664 93580 77510 4251 93750 93588 4254 93583 43689 76594 43650 7…" at bounding box center [397, 143] width 794 height 212
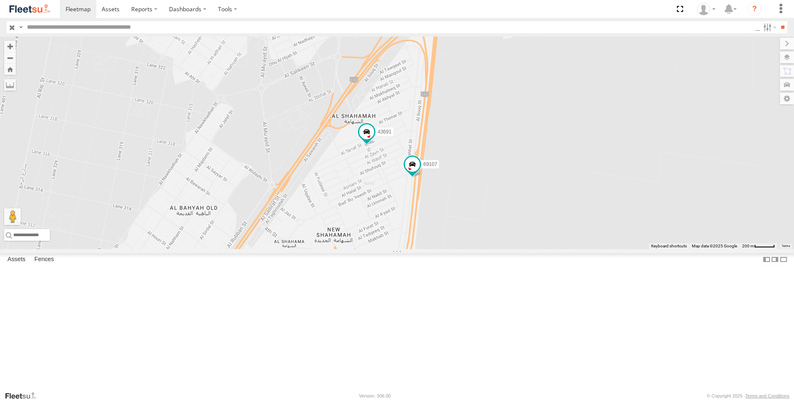
drag, startPoint x: 382, startPoint y: 311, endPoint x: 441, endPoint y: 254, distance: 82.3
click at [441, 249] on div "16884/T 81928 93664 93580 77510 4251 93750 93588 4254 93583 43689 76594 43650 7…" at bounding box center [397, 143] width 794 height 212
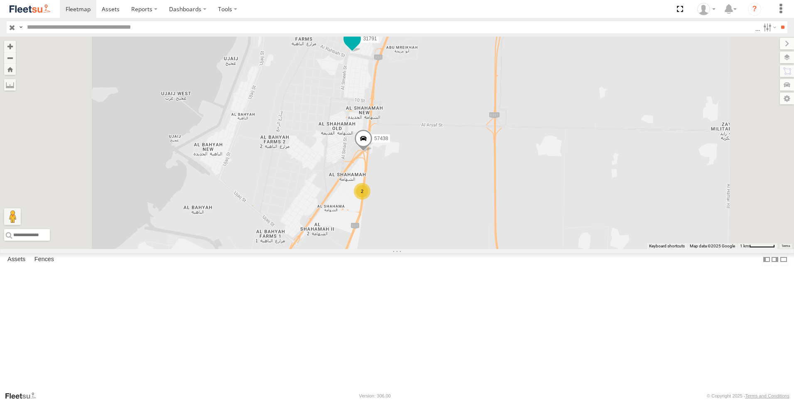
click at [360, 46] on span at bounding box center [352, 38] width 15 height 15
click at [439, 160] on div "16884/T 81928 93664 93580 77510 4251 93750 93588 4254 93583 43689 76594 43650 7…" at bounding box center [397, 143] width 794 height 212
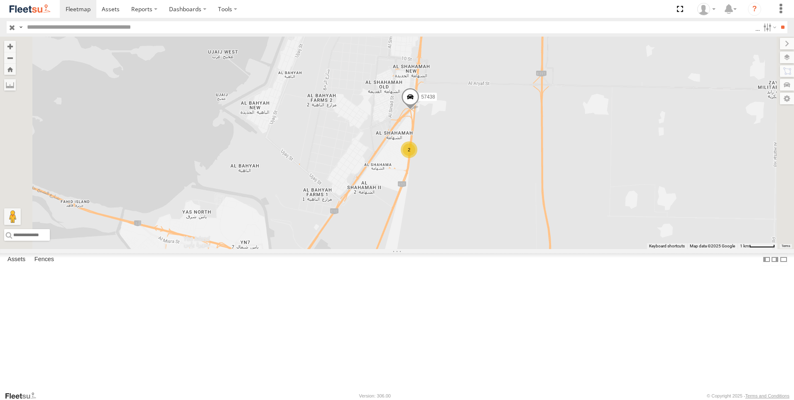
drag, startPoint x: 431, startPoint y: 165, endPoint x: 485, endPoint y: 119, distance: 71.3
click at [485, 119] on div "16884/T 81928 93664 93580 77510 4251 93750 93588 4254 93583 43689 76594 43650 7…" at bounding box center [397, 143] width 794 height 212
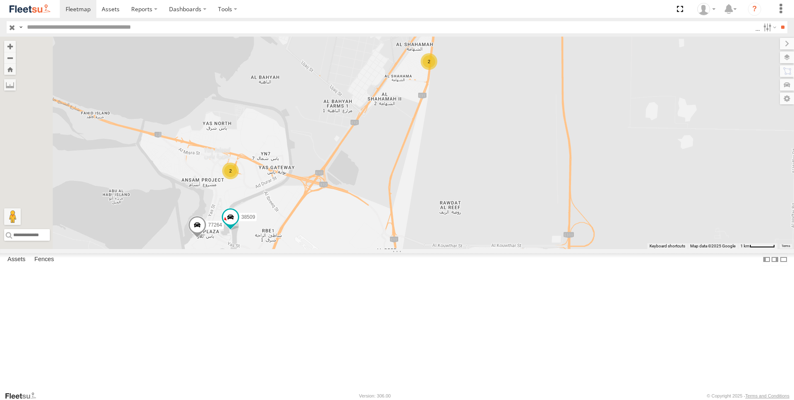
drag, startPoint x: 432, startPoint y: 189, endPoint x: 435, endPoint y: 164, distance: 25.9
click at [435, 164] on div "16884/T 81928 93664 93580 77510 4251 93750 93588 4254 93583 43689 76594 43650 7…" at bounding box center [397, 143] width 794 height 212
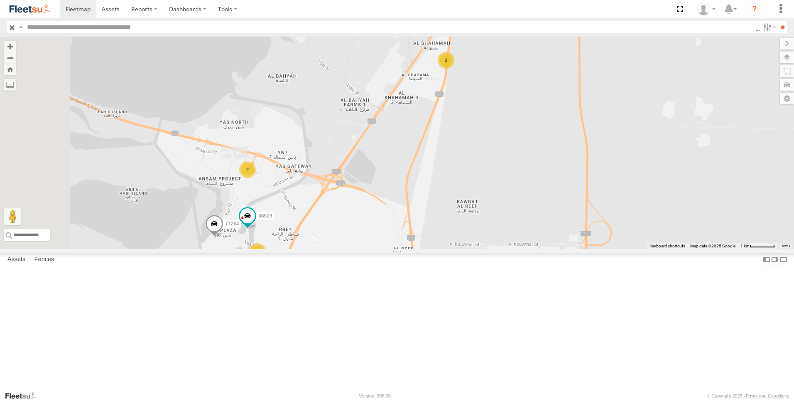
drag, startPoint x: 486, startPoint y: 222, endPoint x: 504, endPoint y: 221, distance: 18.3
click at [504, 221] on div "16884/T 81928 93664 93580 77510 4251 93750 93588 4254 93583 43689 76594 43650 7…" at bounding box center [397, 143] width 794 height 212
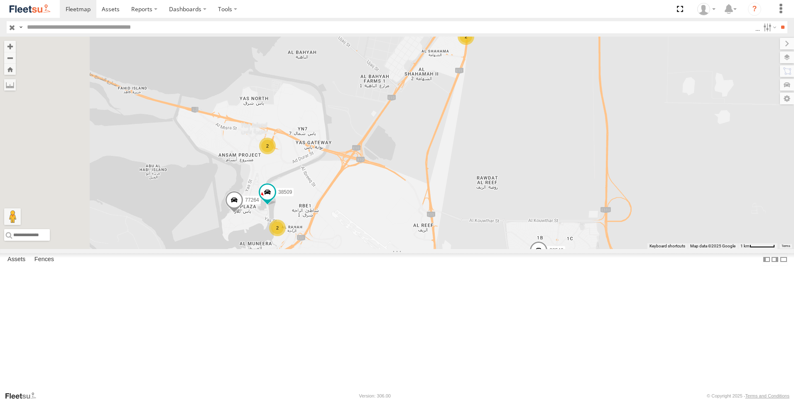
drag, startPoint x: 465, startPoint y: 280, endPoint x: 487, endPoint y: 254, distance: 33.6
click at [487, 249] on div "16884/T 81928 93664 93580 77510 4251 93750 93588 4254 93583 43689 76594 43650 7…" at bounding box center [397, 143] width 794 height 212
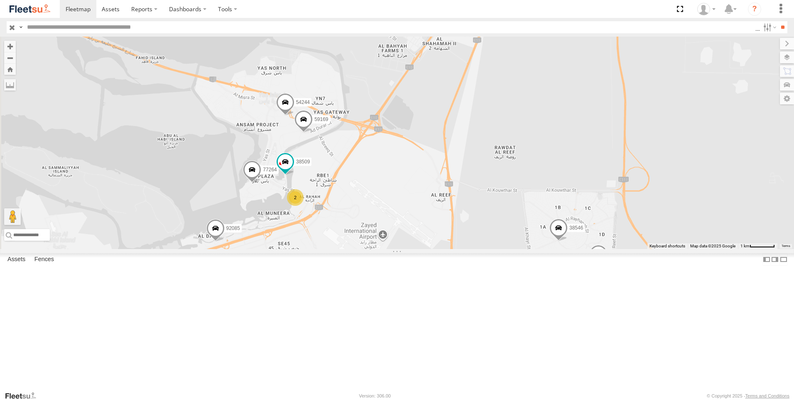
drag, startPoint x: 432, startPoint y: 314, endPoint x: 453, endPoint y: 283, distance: 37.4
click at [452, 249] on div "60417 76543 57438 65248 96574 54244 38546 77264 38509 59169 92085 2 2" at bounding box center [397, 143] width 794 height 212
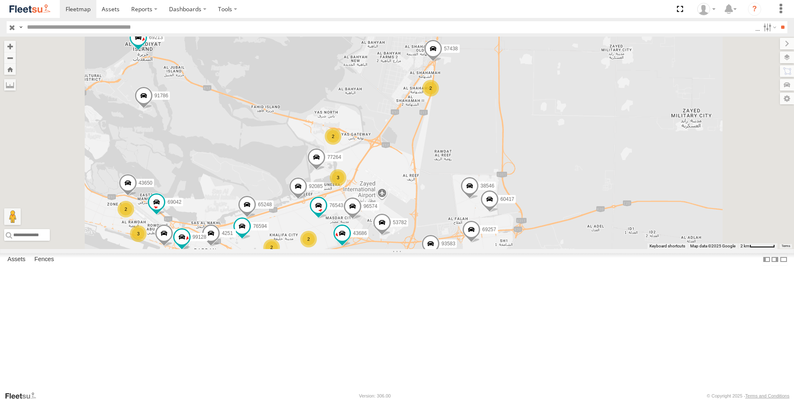
drag, startPoint x: 449, startPoint y: 277, endPoint x: 462, endPoint y: 258, distance: 22.7
click at [462, 249] on div "60417 76543 57438 65248 96574 38546 77264 92085 76594 69257 53782 26 4251 6 2 9…" at bounding box center [397, 143] width 794 height 212
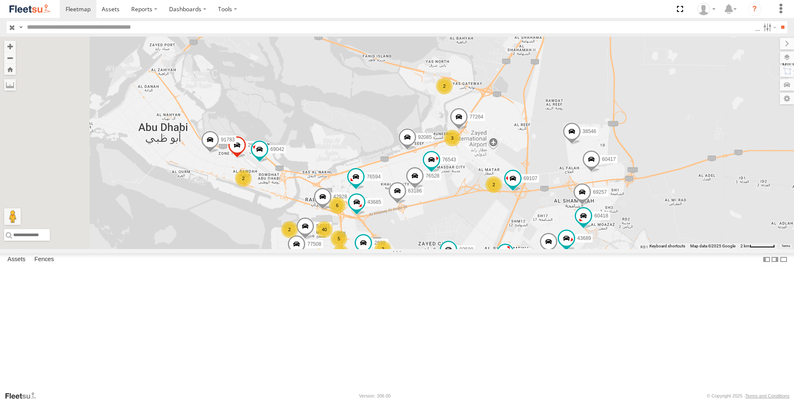
drag, startPoint x: 329, startPoint y: 233, endPoint x: 444, endPoint y: 180, distance: 126.6
click at [444, 180] on div "42928 60417 93588 43689 76594 2677 76543 54241 38527 69107 43691 69257 77508 26…" at bounding box center [397, 143] width 794 height 212
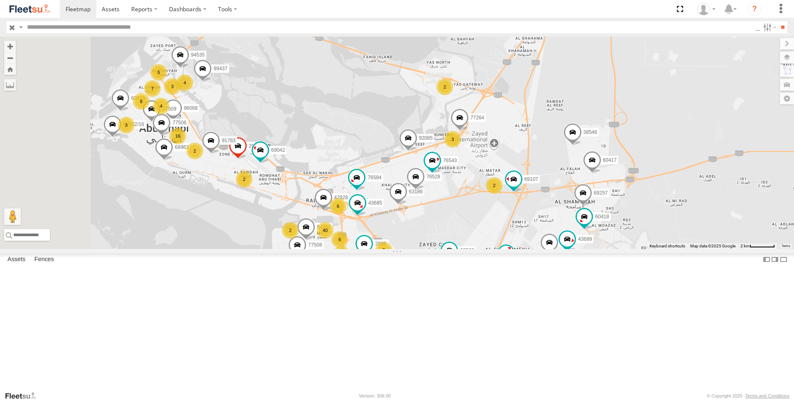
click at [52, 31] on input "text" at bounding box center [390, 27] width 732 height 12
type input "*****"
click at [778, 21] on input "**" at bounding box center [783, 27] width 10 height 12
